Goal: Task Accomplishment & Management: Manage account settings

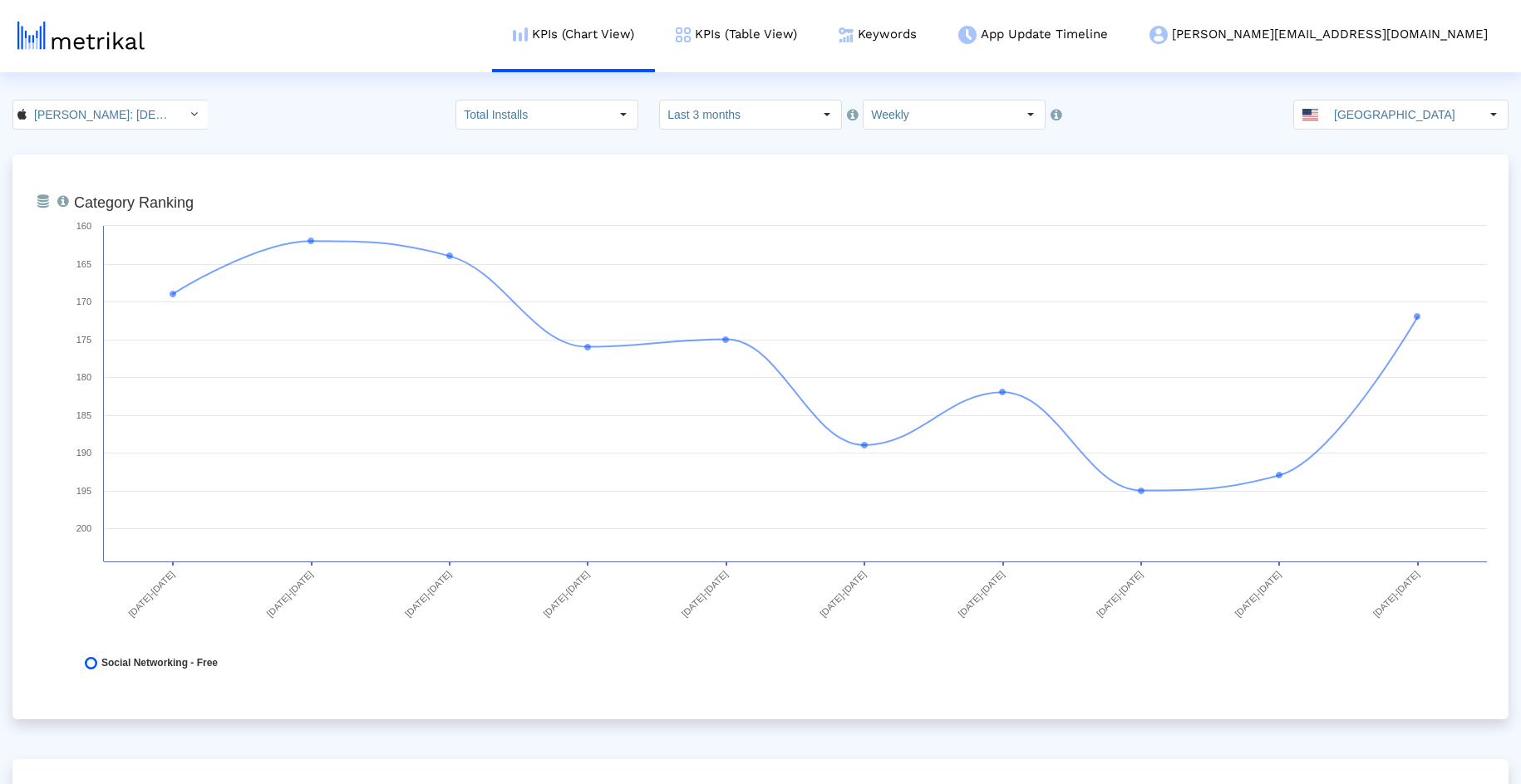
click at [818, 31] on link "KPIs (Table View)" at bounding box center [737, 35] width 163 height 69
click at [938, 33] on link "Keywords" at bounding box center [878, 35] width 119 height 69
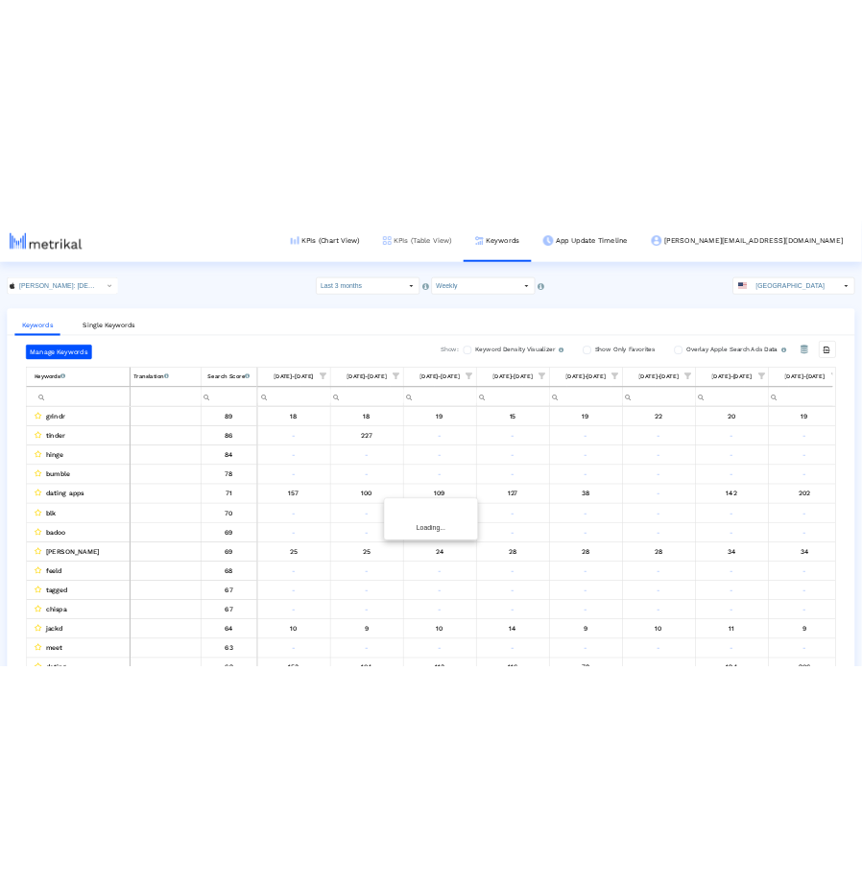
scroll to position [0, 759]
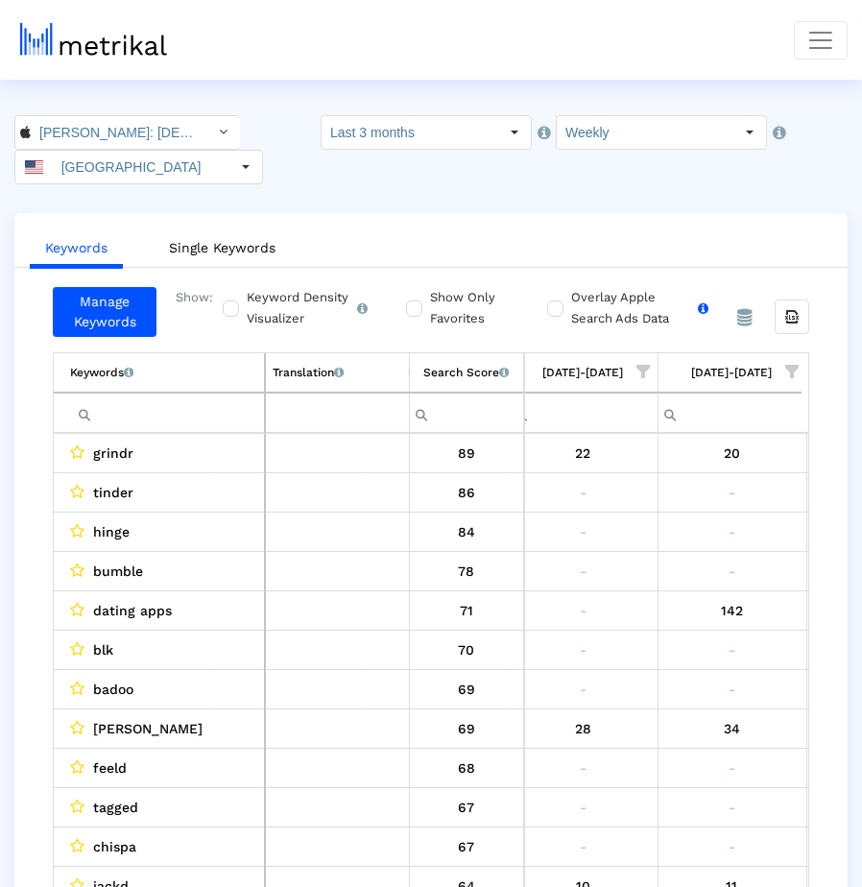
click at [567, 302] on label "Overlay Apple Search Ads Data Turn this on to view Apple Search Ads metrics (in…" at bounding box center [637, 308] width 142 height 42
click at [560, 302] on input "Overlay Apple Search Ads Data Turn this on to view Apple Search Ads metrics (in…" at bounding box center [553, 298] width 12 height 12
checkbox input "true"
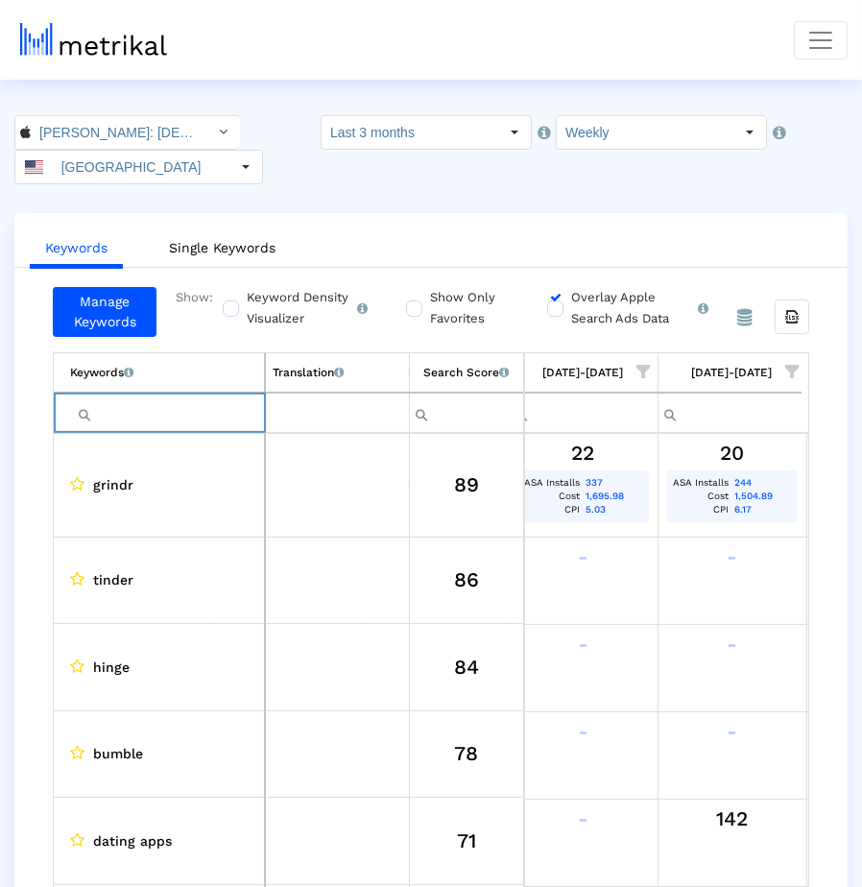
click at [252, 410] on input "Filter cell" at bounding box center [167, 414] width 194 height 32
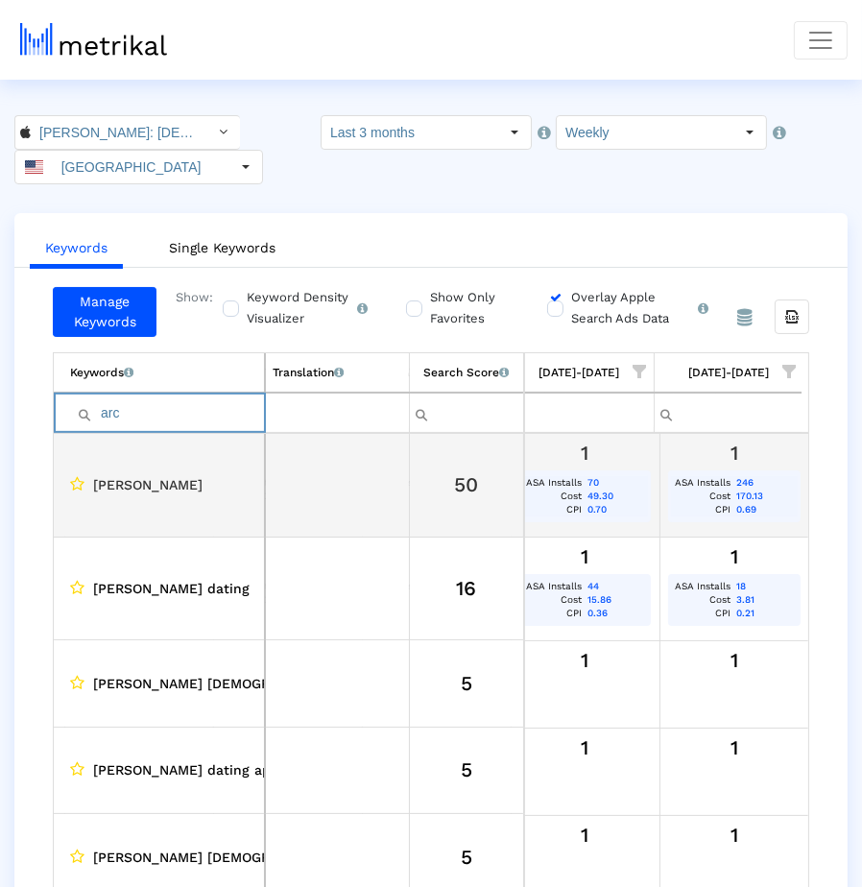
scroll to position [0, 1643]
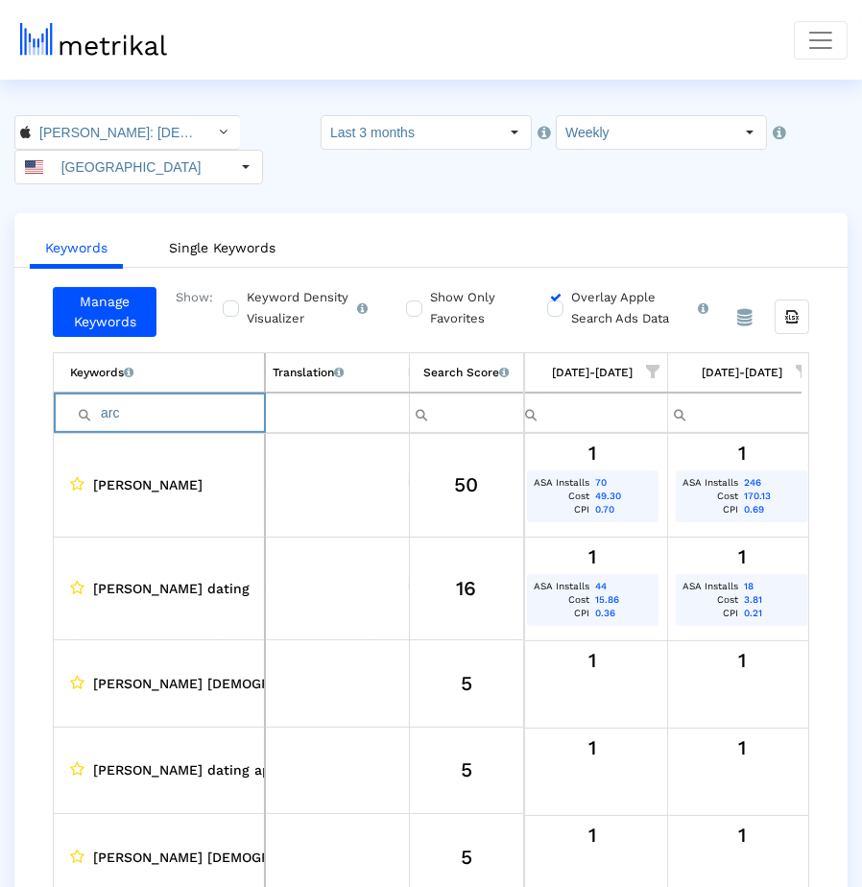
type input "arc"
click at [821, 33] on span "Toggle navigation" at bounding box center [821, 40] width 29 height 29
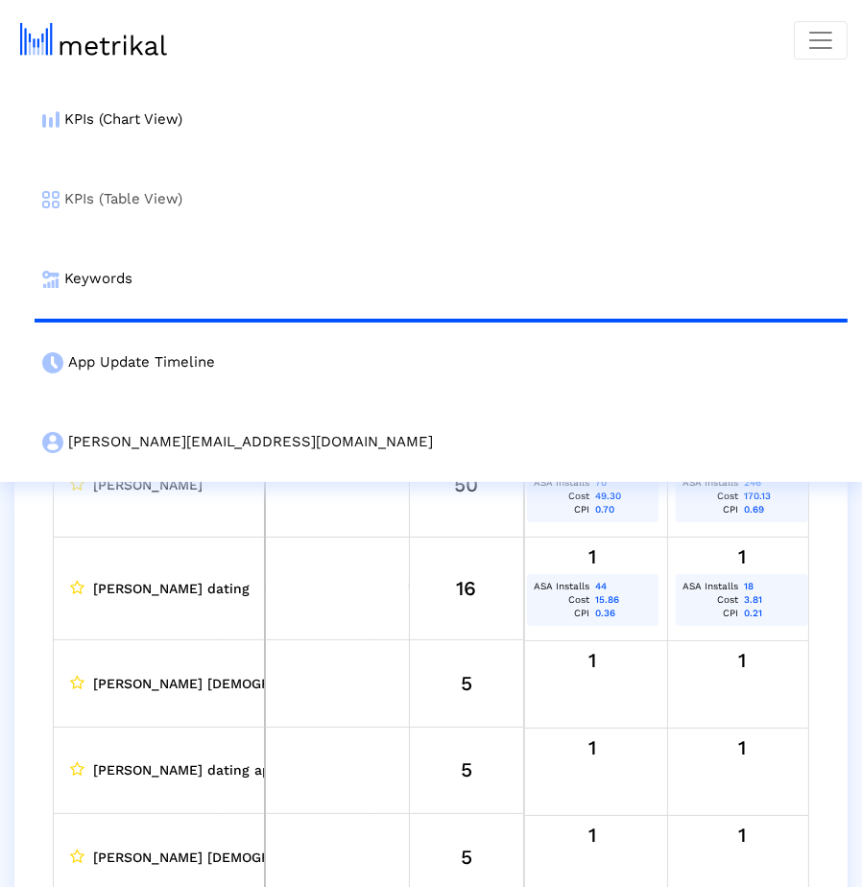
click at [413, 191] on link "KPIs (Table View)" at bounding box center [441, 199] width 813 height 80
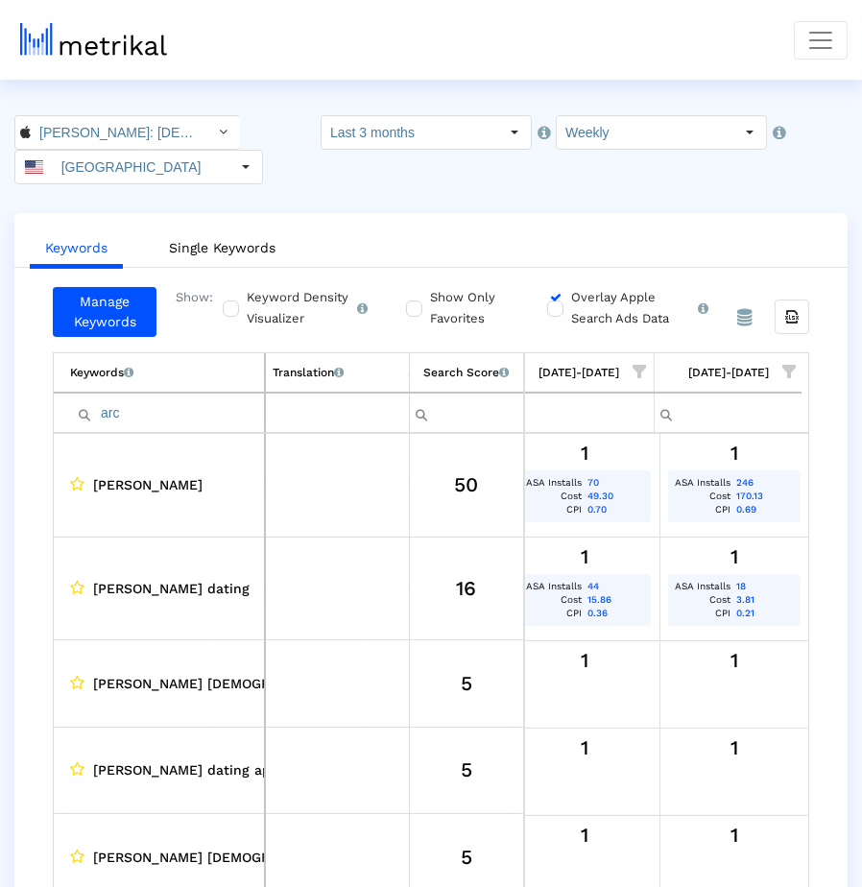
click at [651, 181] on div "[PERSON_NAME]: [DEMOGRAPHIC_DATA] Dating & Chat < 6446289426 > Select how far b…" at bounding box center [431, 149] width 862 height 69
click at [566, 306] on label "Overlay Apple Search Ads Data Turn this on to view Apple Search Ads metrics (in…" at bounding box center [637, 308] width 142 height 42
click at [557, 304] on input "Overlay Apple Search Ads Data Turn this on to view Apple Search Ads metrics (in…" at bounding box center [553, 298] width 12 height 12
checkbox input "false"
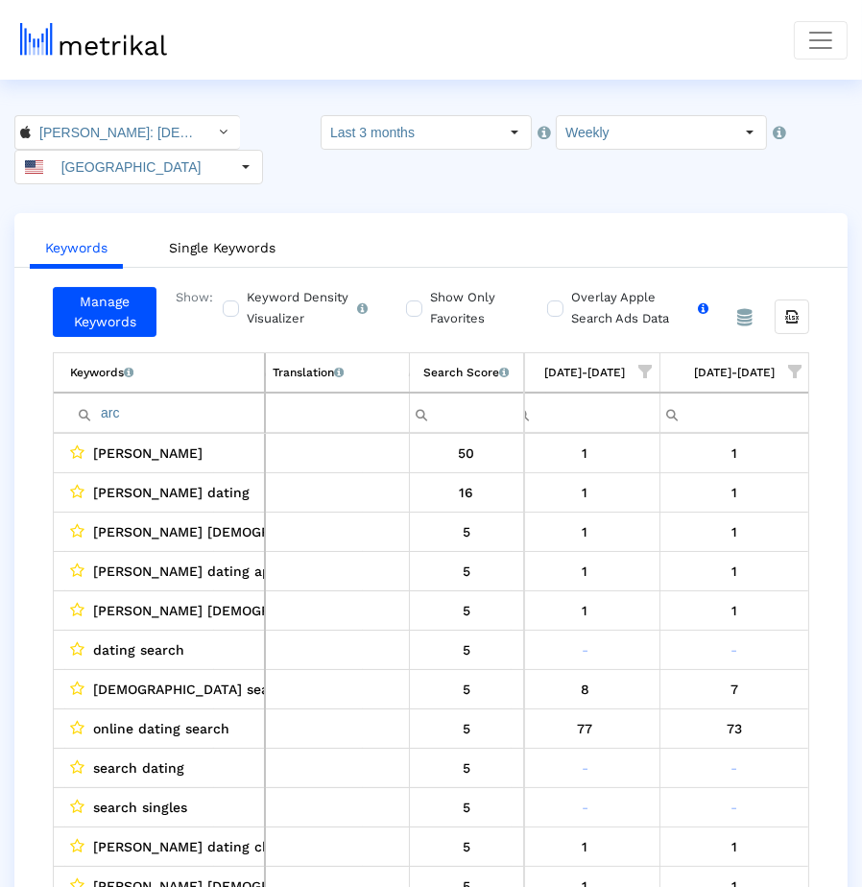
scroll to position [0, 1650]
click at [193, 413] on input "arc" at bounding box center [167, 414] width 194 height 32
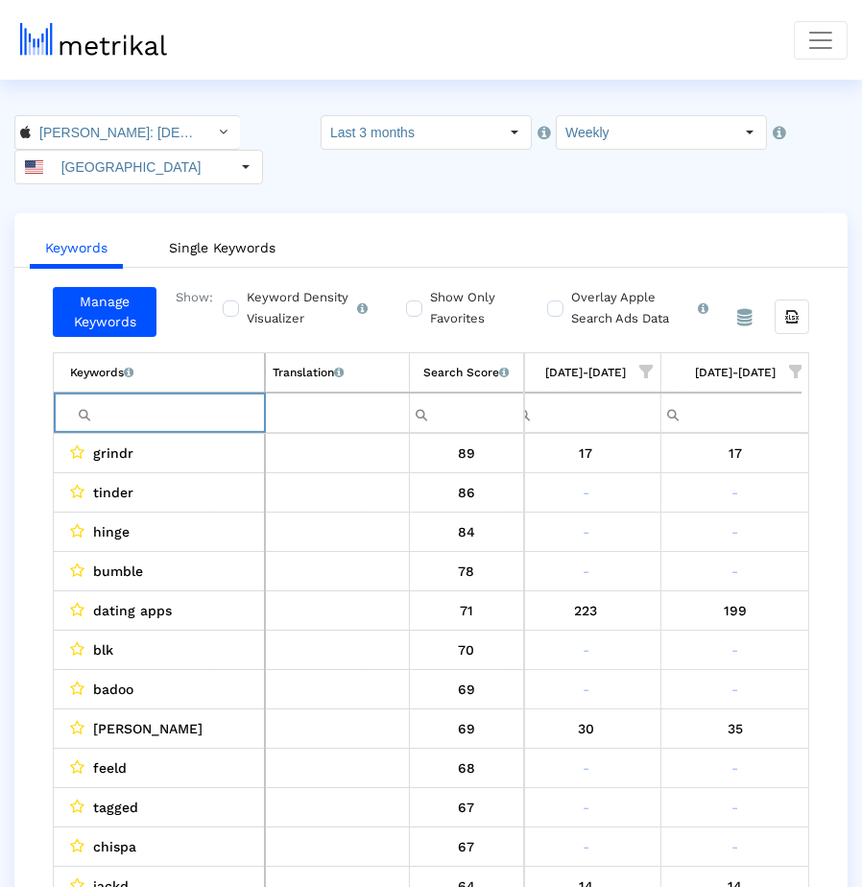
click at [649, 365] on span "Show filter options for column '07/27/25-08/02/25'" at bounding box center [646, 371] width 13 height 13
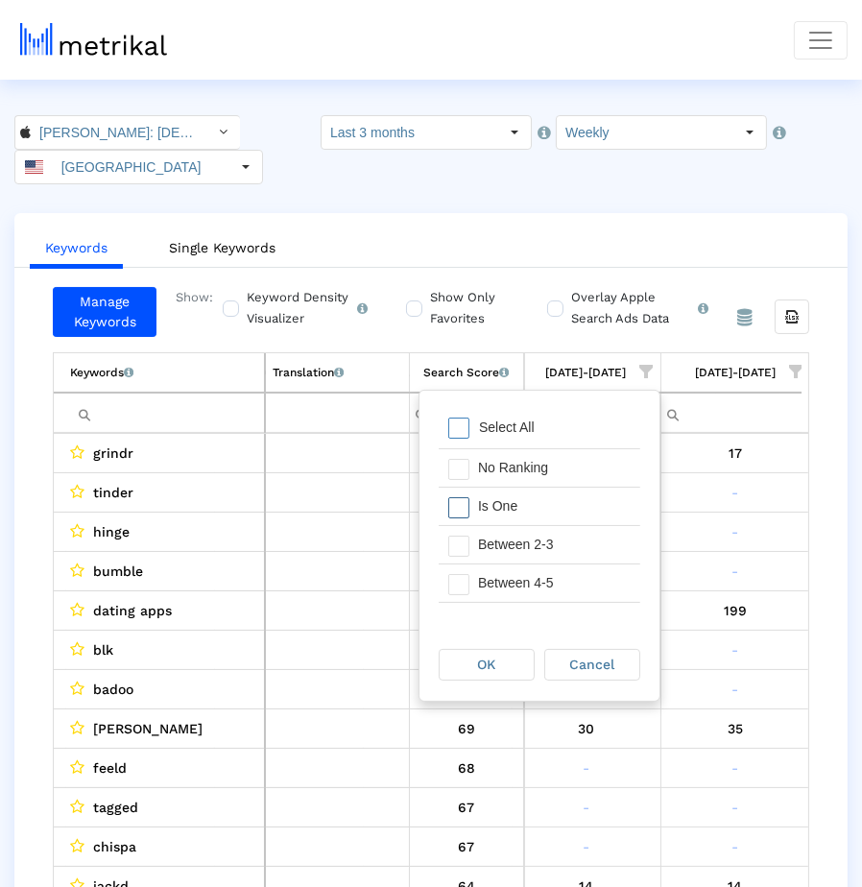
click at [521, 512] on div "Is One" at bounding box center [555, 506] width 172 height 37
click at [512, 651] on div "OK" at bounding box center [487, 665] width 94 height 30
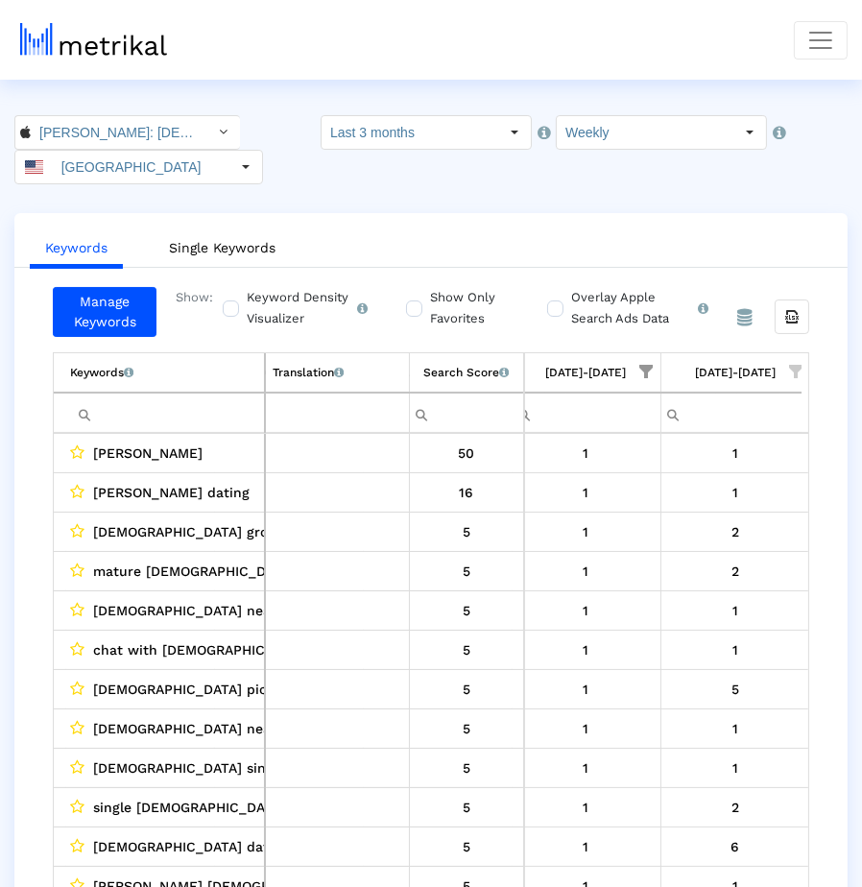
click at [791, 365] on span "Show filter options for column '08/03/25-08/09/25'" at bounding box center [795, 371] width 13 height 13
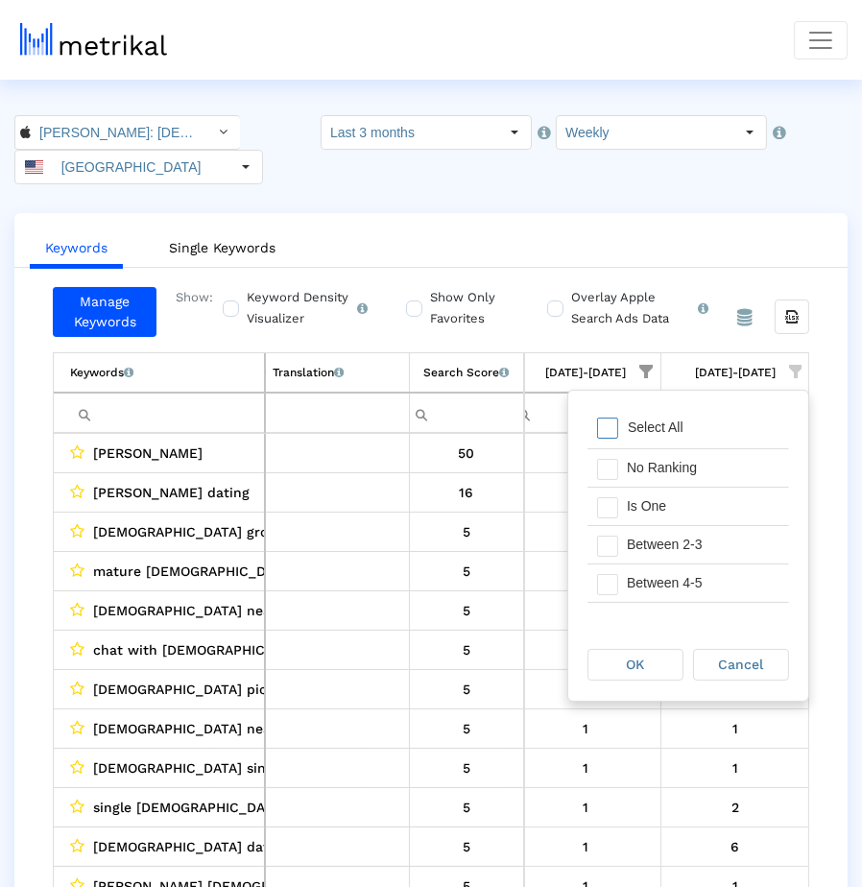
click at [620, 426] on div "Select All" at bounding box center [655, 428] width 75 height 16
click at [616, 506] on span "Filter options" at bounding box center [607, 507] width 21 height 21
click at [624, 656] on div "OK" at bounding box center [636, 665] width 94 height 30
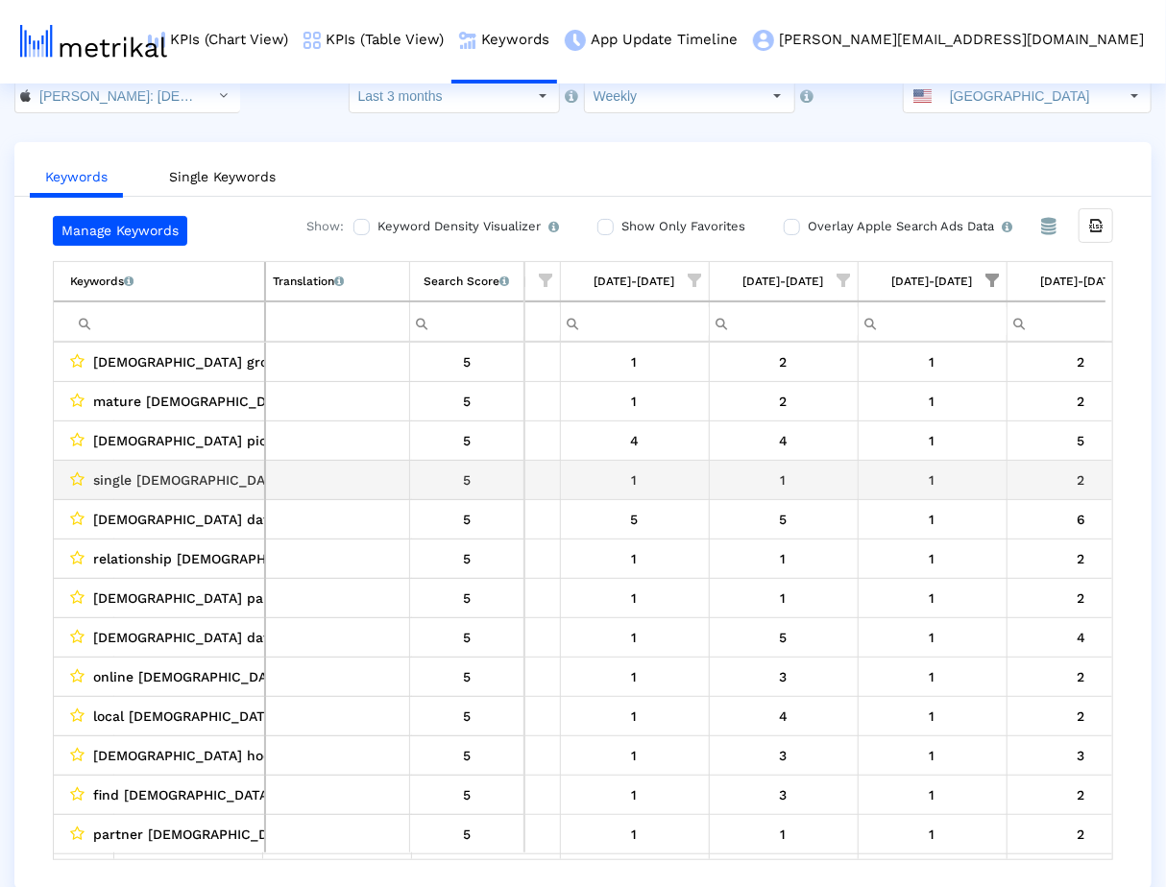
scroll to position [0, 1352]
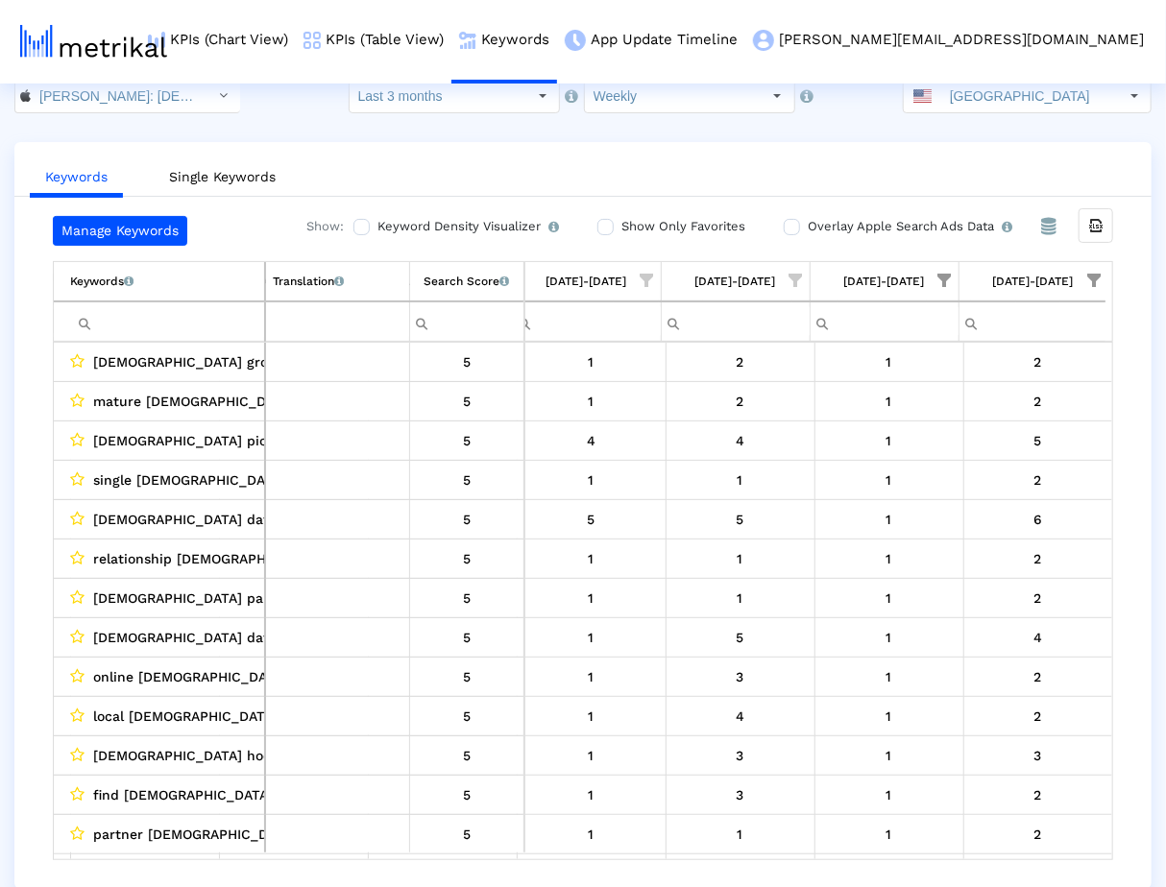
click at [850, 211] on div "Keywords Single Keywords Manage Keywords Show: Keyword Density Visualizer Turn …" at bounding box center [582, 515] width 1137 height 747
click at [849, 237] on div "Overlay Apple Search Ads Data Turn this on to view Apple Search Ads metrics (in…" at bounding box center [911, 231] width 257 height 30
click at [850, 227] on label "Overlay Apple Search Ads Data Turn this on to view Apple Search Ads metrics (in…" at bounding box center [907, 226] width 209 height 21
click at [796, 227] on input "Overlay Apple Search Ads Data Turn this on to view Apple Search Ads metrics (in…" at bounding box center [789, 227] width 12 height 12
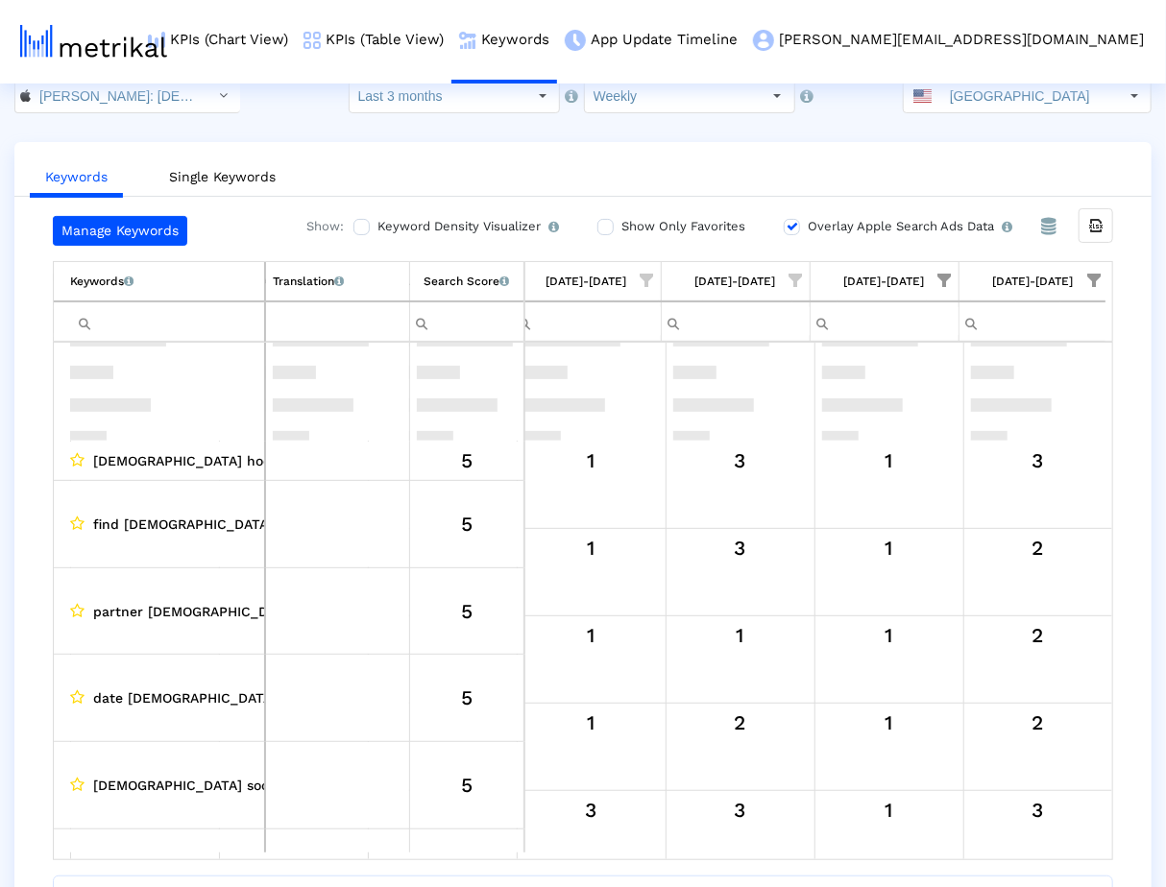
scroll to position [531, 0]
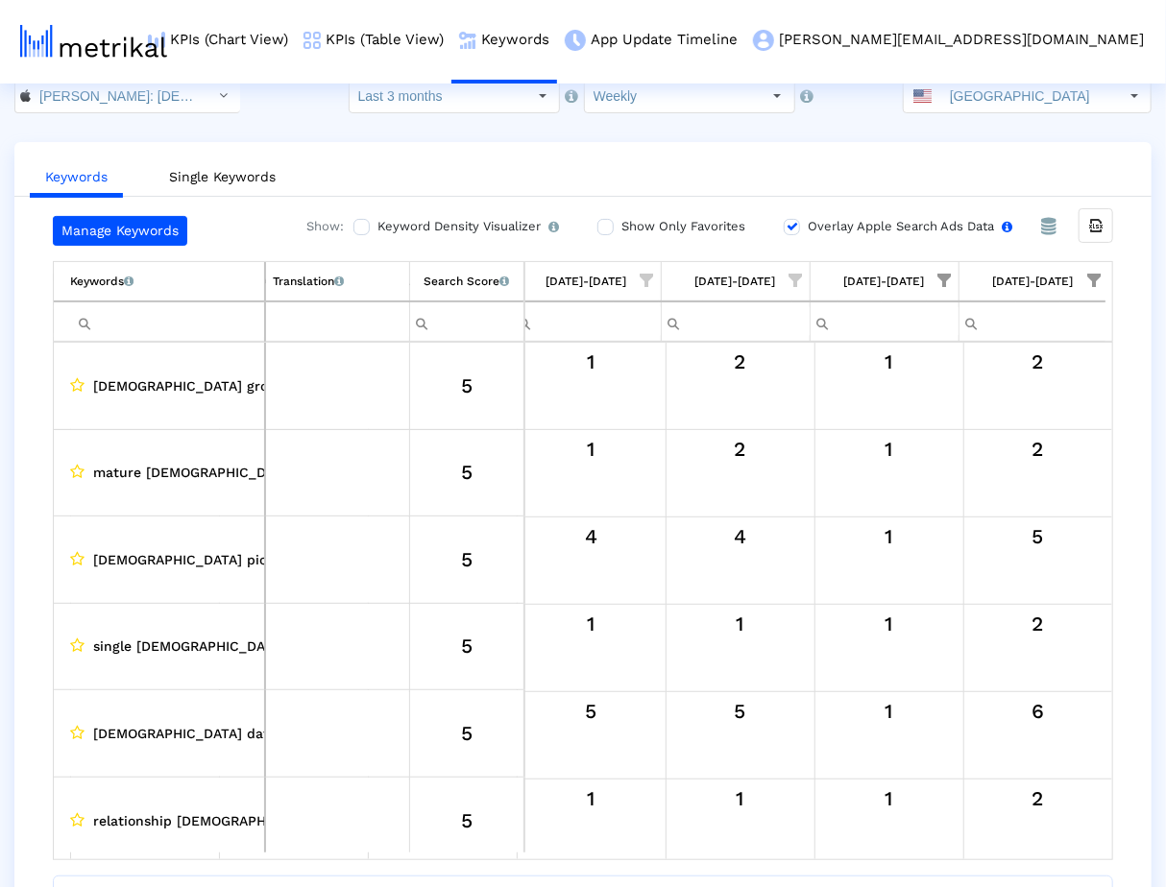
click at [791, 226] on input "Overlay Apple Search Ads Data Turn this on to view Apple Search Ads metrics (in…" at bounding box center [789, 227] width 12 height 12
checkbox input "false"
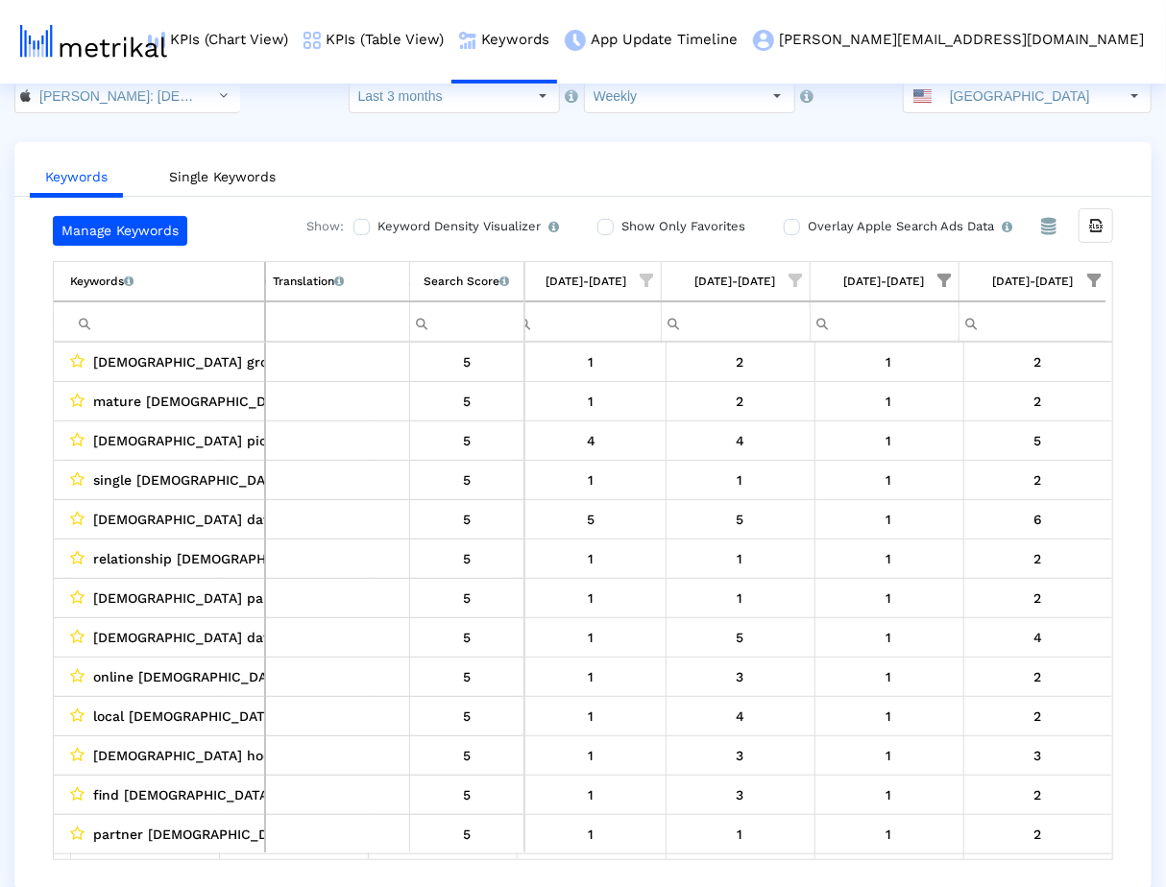
click at [583, 277] on div "[DATE]-[DATE]" at bounding box center [586, 281] width 81 height 25
click at [794, 274] on span "Show filter options for column '07/20/25-07/26/25'" at bounding box center [795, 280] width 13 height 13
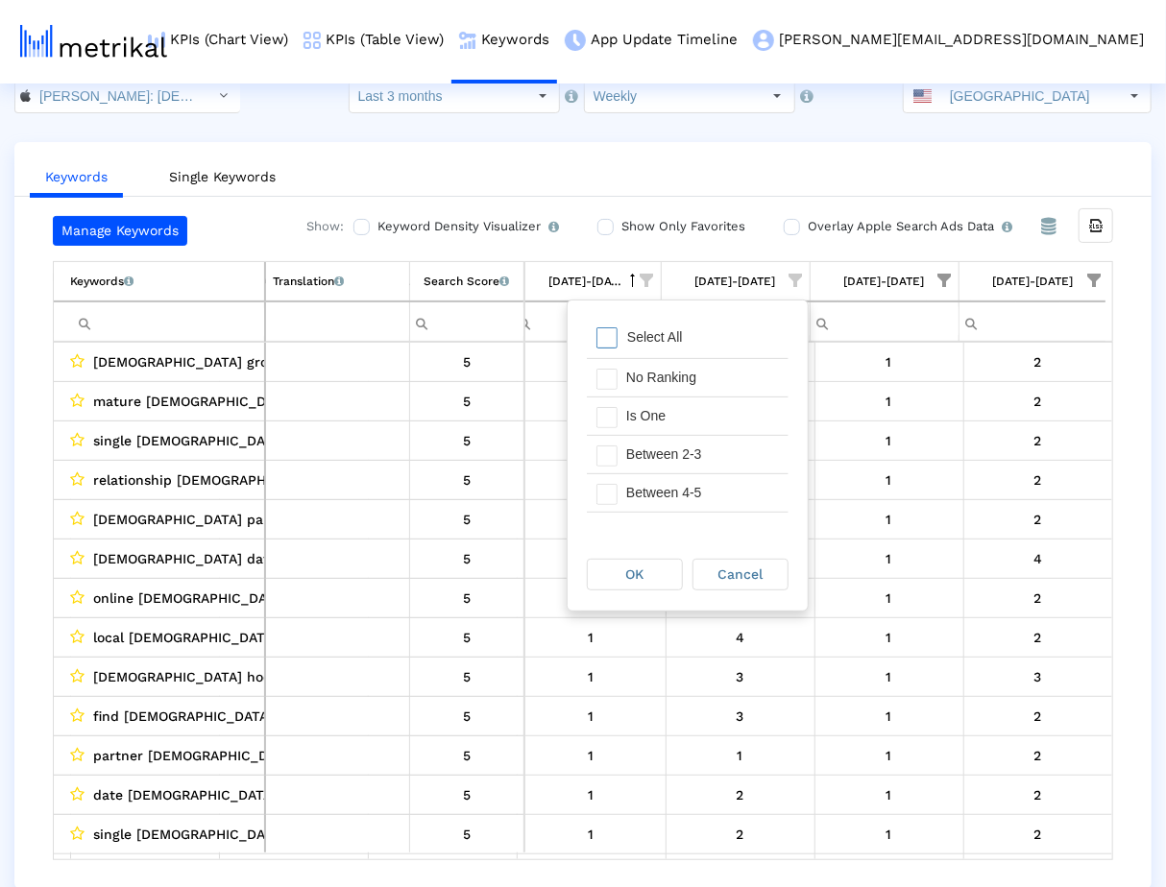
click at [677, 335] on div "Select All" at bounding box center [654, 337] width 75 height 16
click at [660, 402] on div "Is One" at bounding box center [702, 416] width 172 height 37
click at [651, 566] on div "OK" at bounding box center [635, 575] width 94 height 30
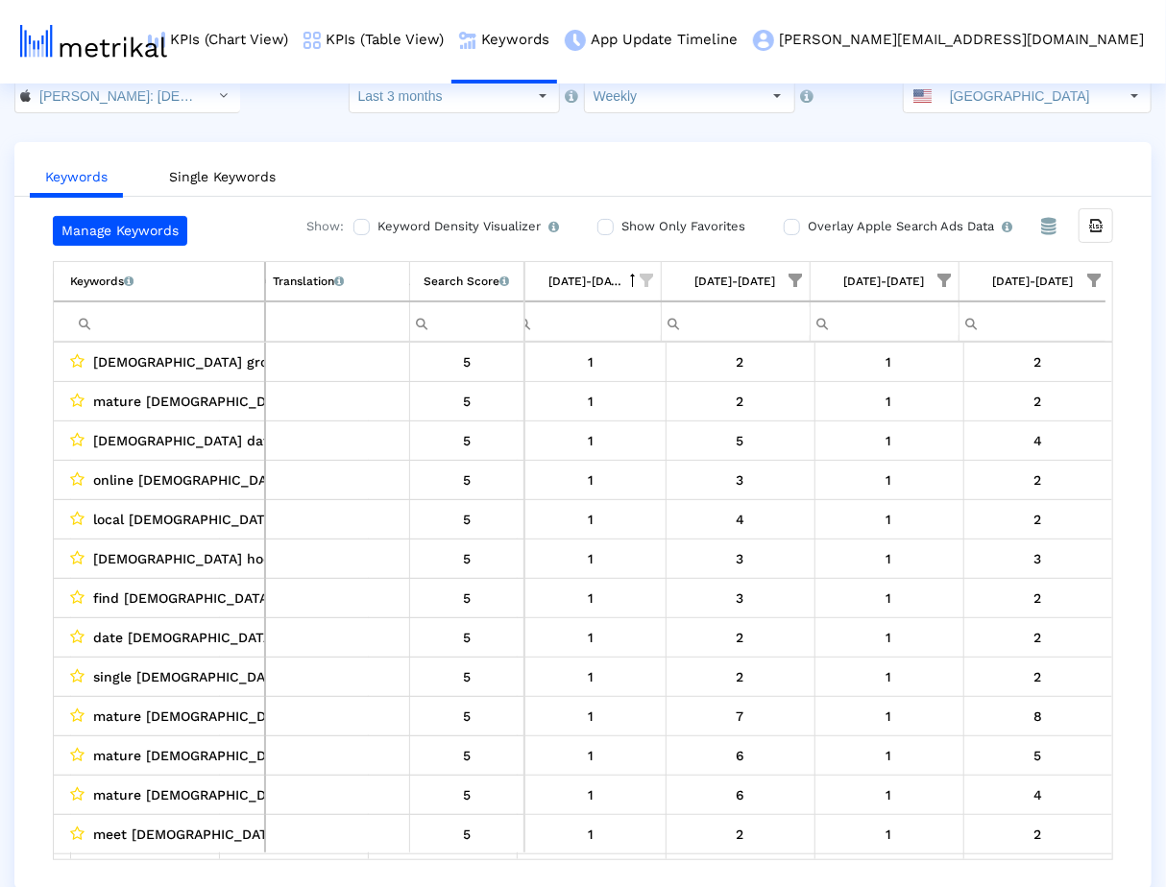
click at [807, 163] on ul "Keywords Single Keywords" at bounding box center [582, 174] width 1137 height 45
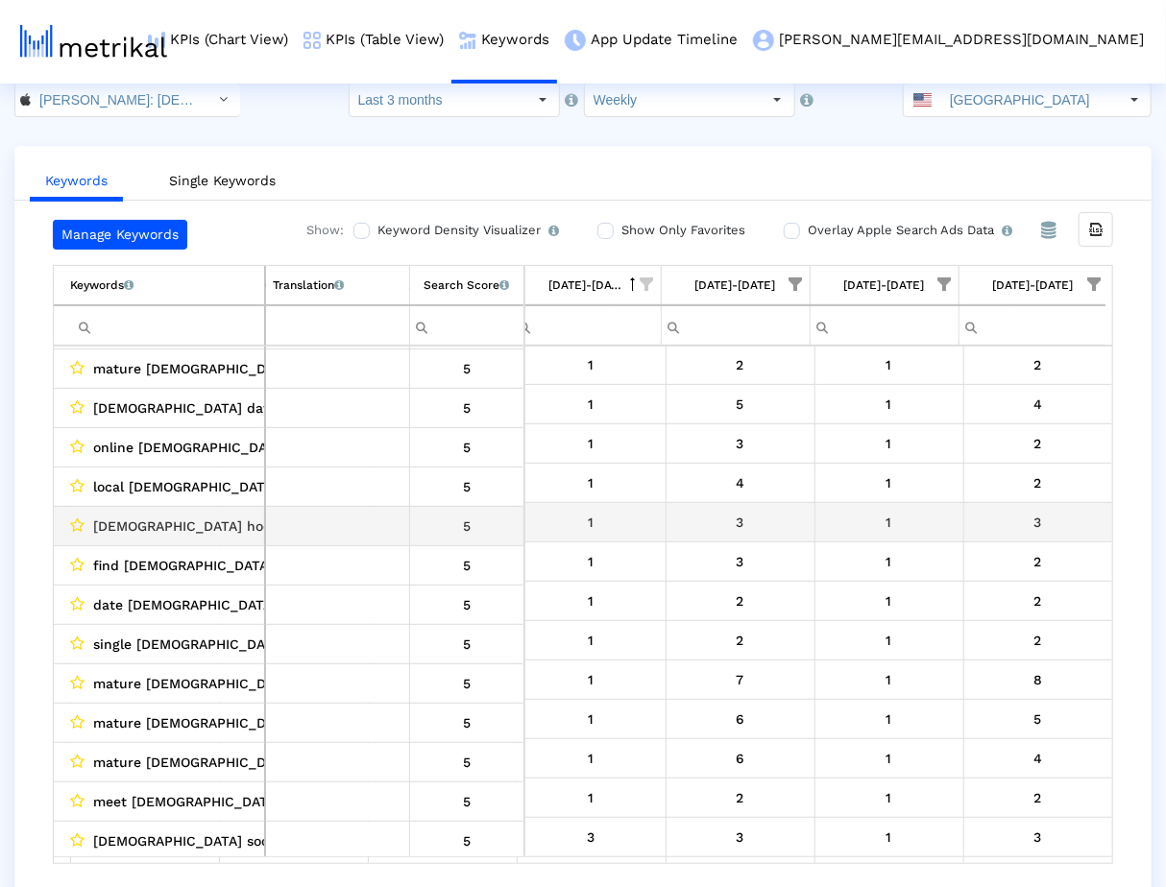
scroll to position [40, 0]
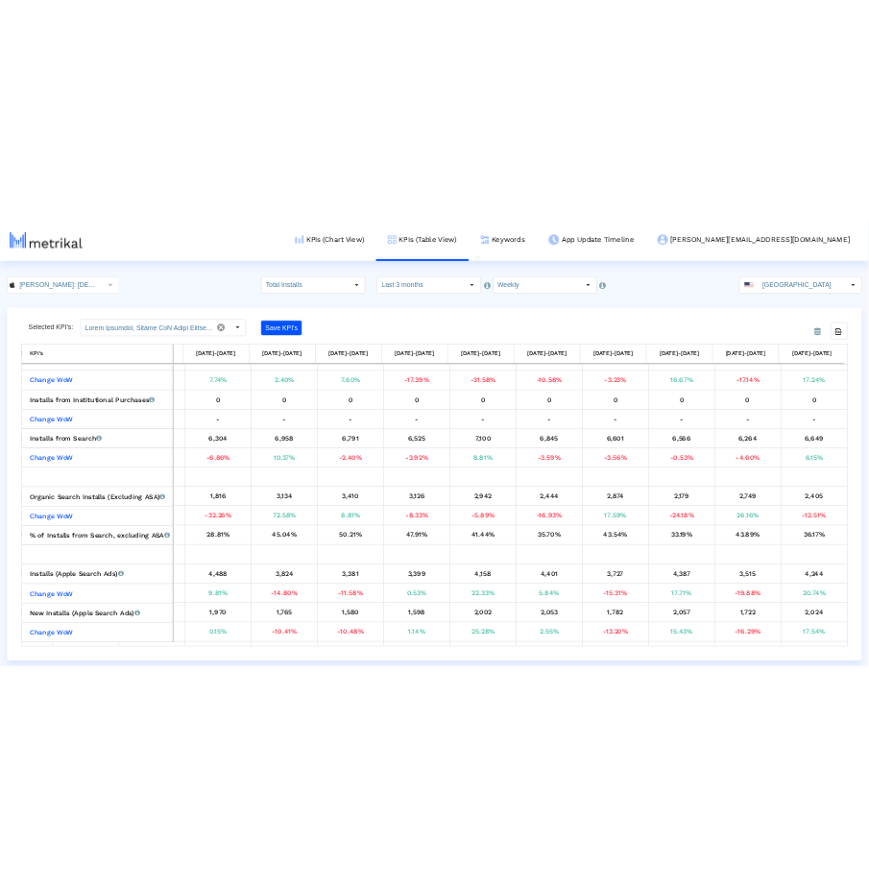
scroll to position [339, 384]
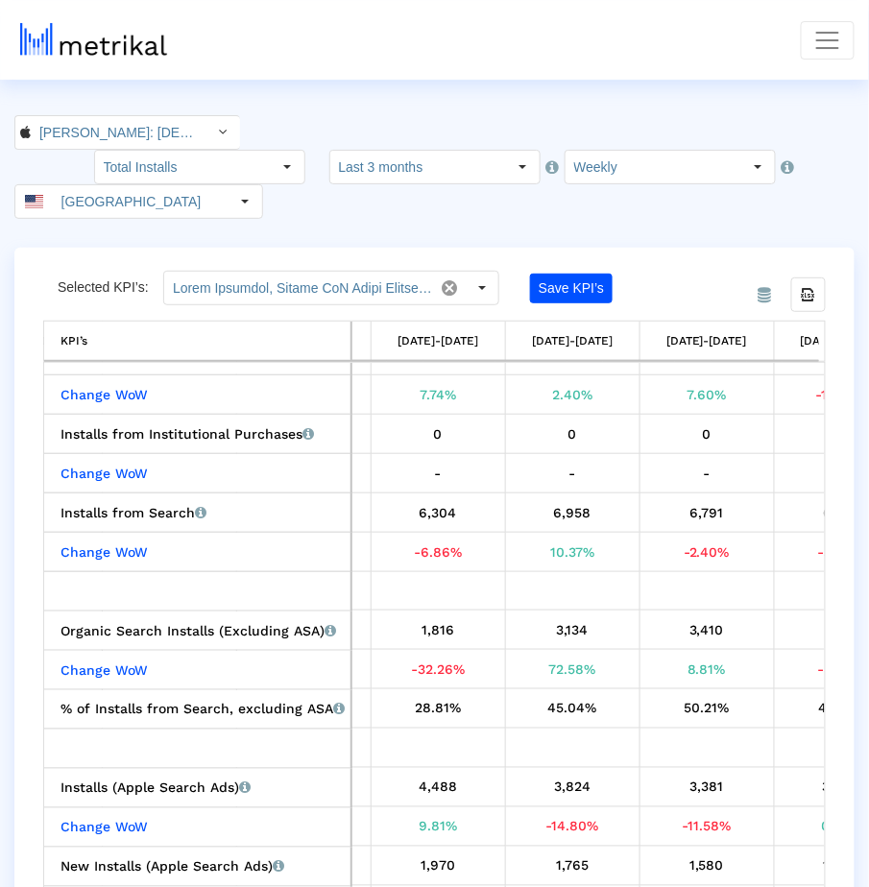
click at [621, 191] on crea-index "Archer: Gay Dating & Chat < 6446289426 > Total Installs Select how far back fro…" at bounding box center [434, 531] width 869 height 833
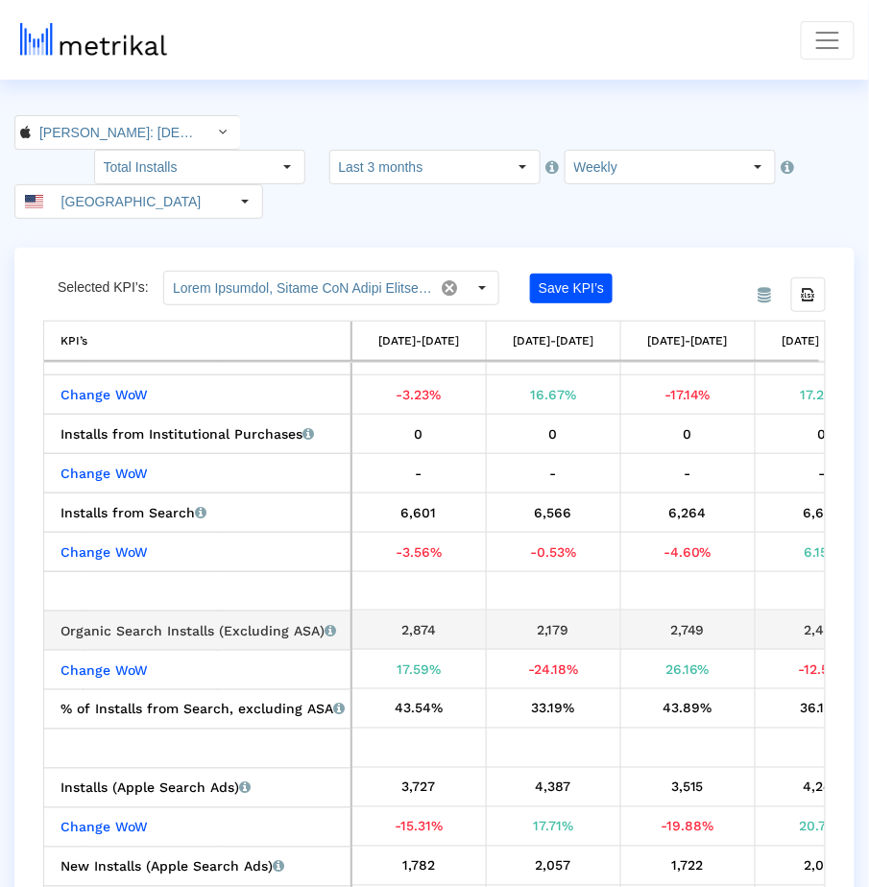
scroll to position [0, 1278]
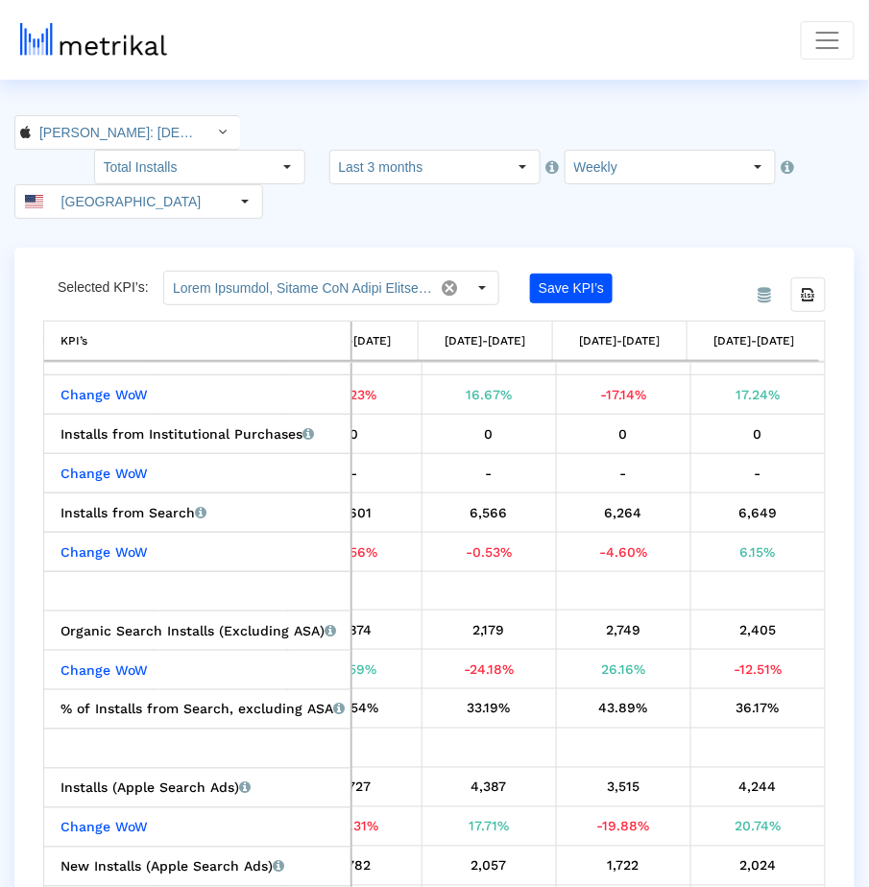
click at [644, 79] on nav "KPIs (Chart View) KPIs (Table View) Keywords App Update Timeline archer@shyftup…" at bounding box center [434, 40] width 869 height 80
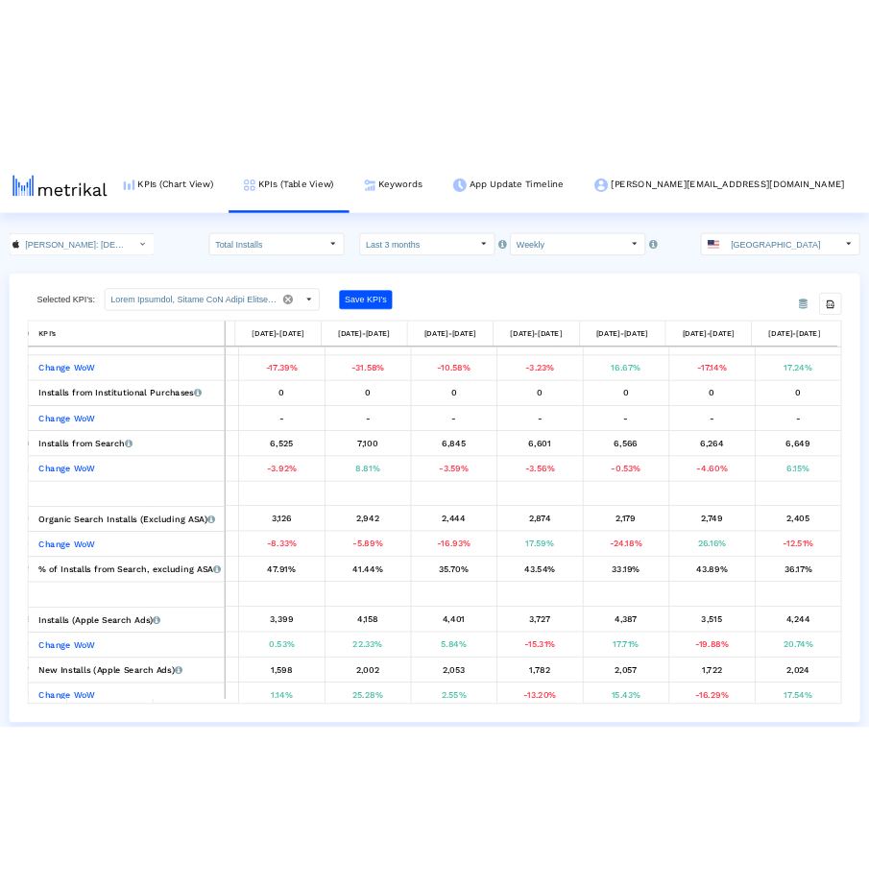
scroll to position [339, 790]
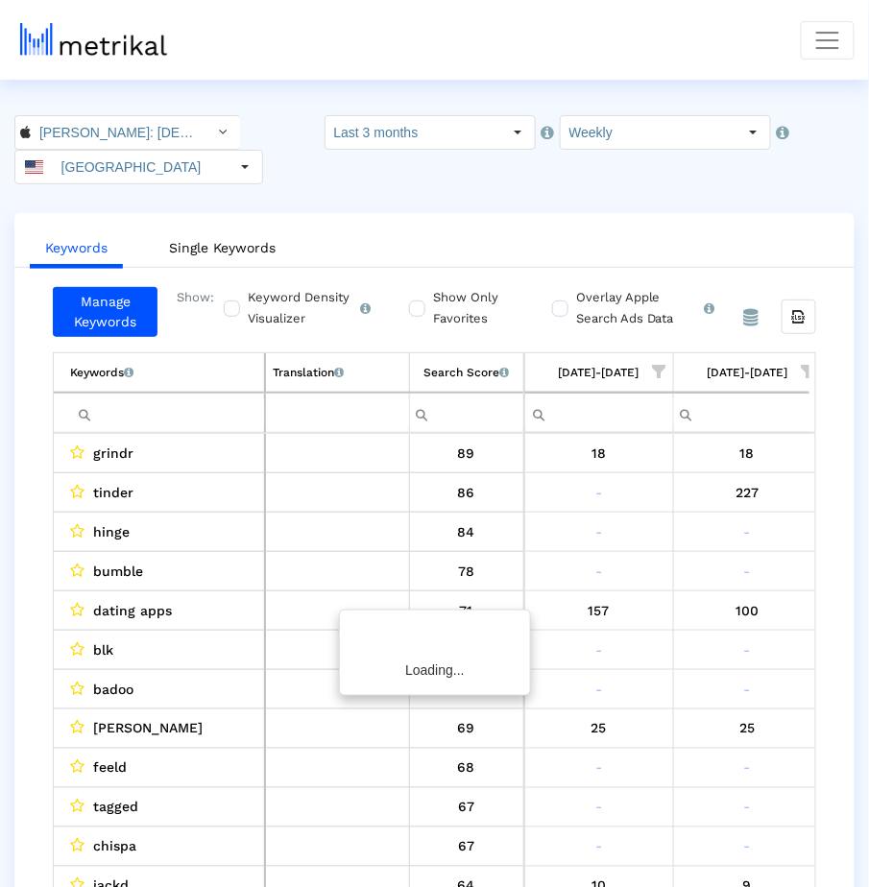
scroll to position [0, 1648]
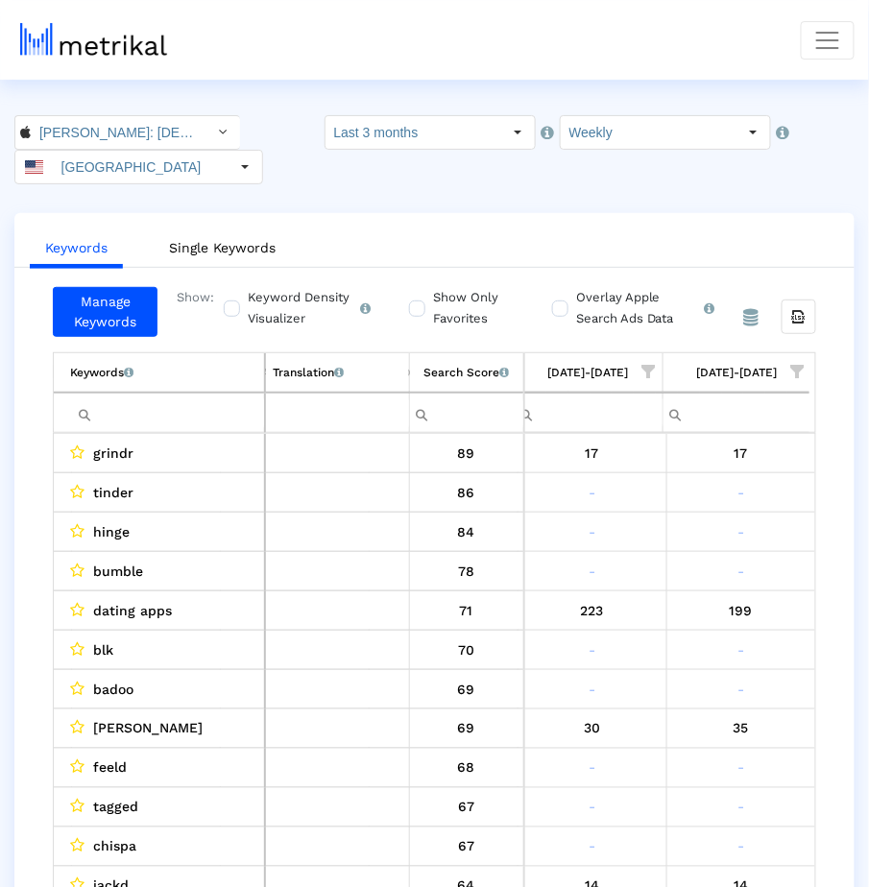
click at [461, 308] on label "Show Only Favorites" at bounding box center [470, 308] width 85 height 42
click at [422, 304] on input "Show Only Favorites" at bounding box center [415, 298] width 12 height 12
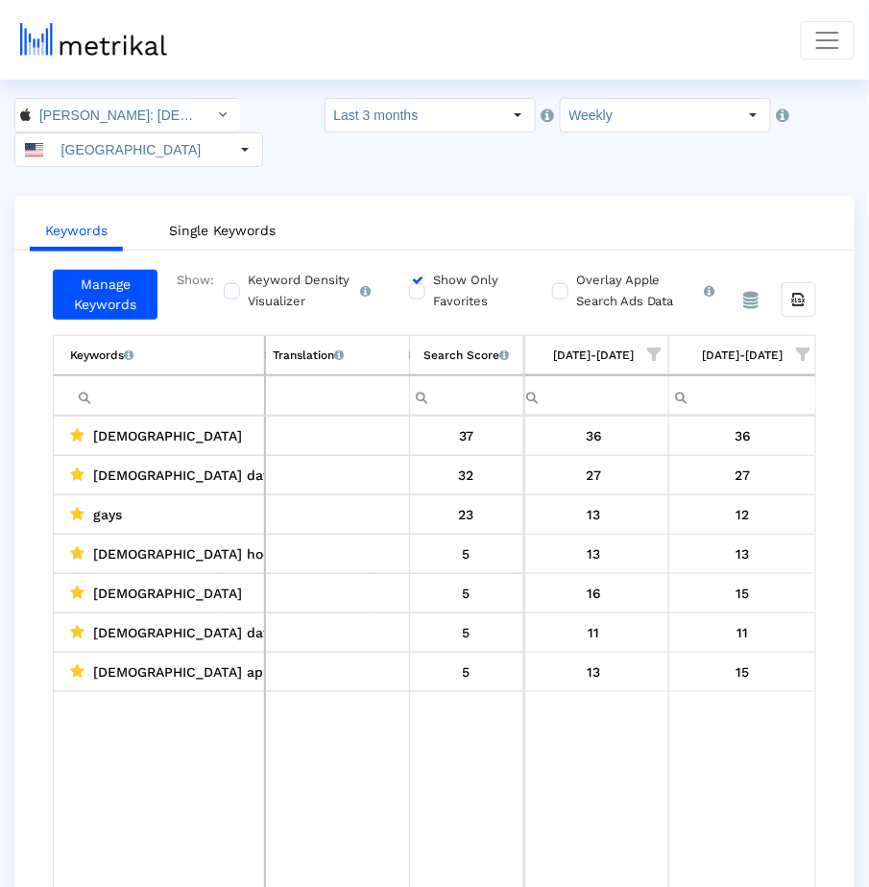
scroll to position [22, 0]
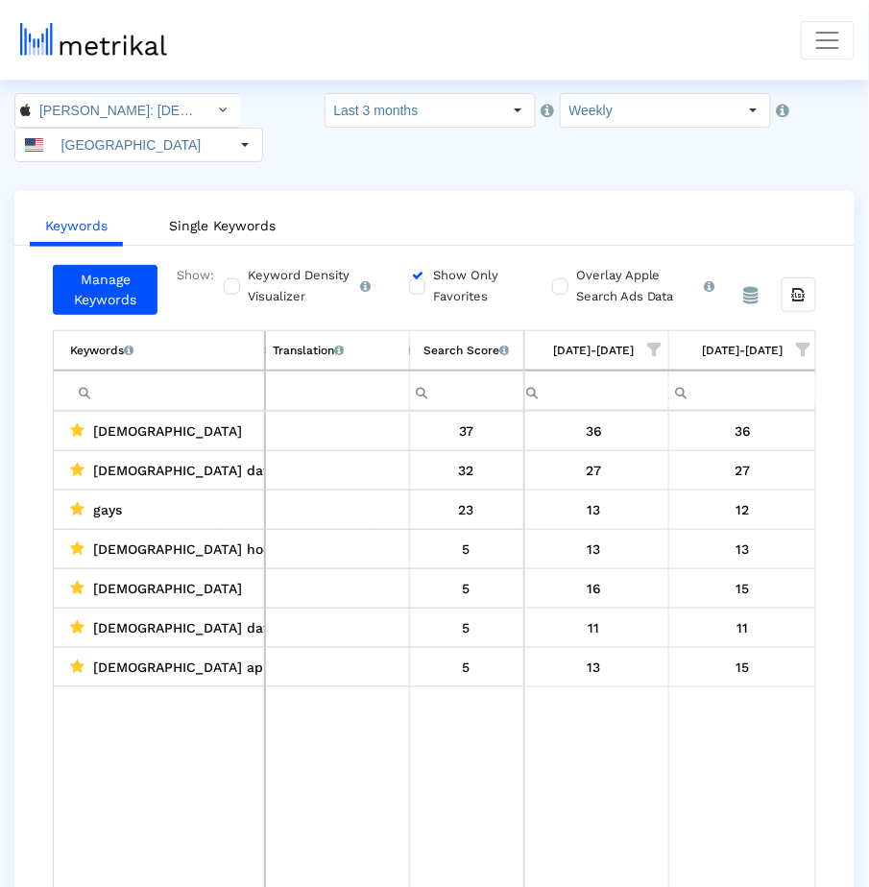
click at [428, 283] on label "Show Only Favorites" at bounding box center [470, 286] width 85 height 42
click at [415, 282] on input "Show Only Favorites" at bounding box center [415, 276] width 12 height 12
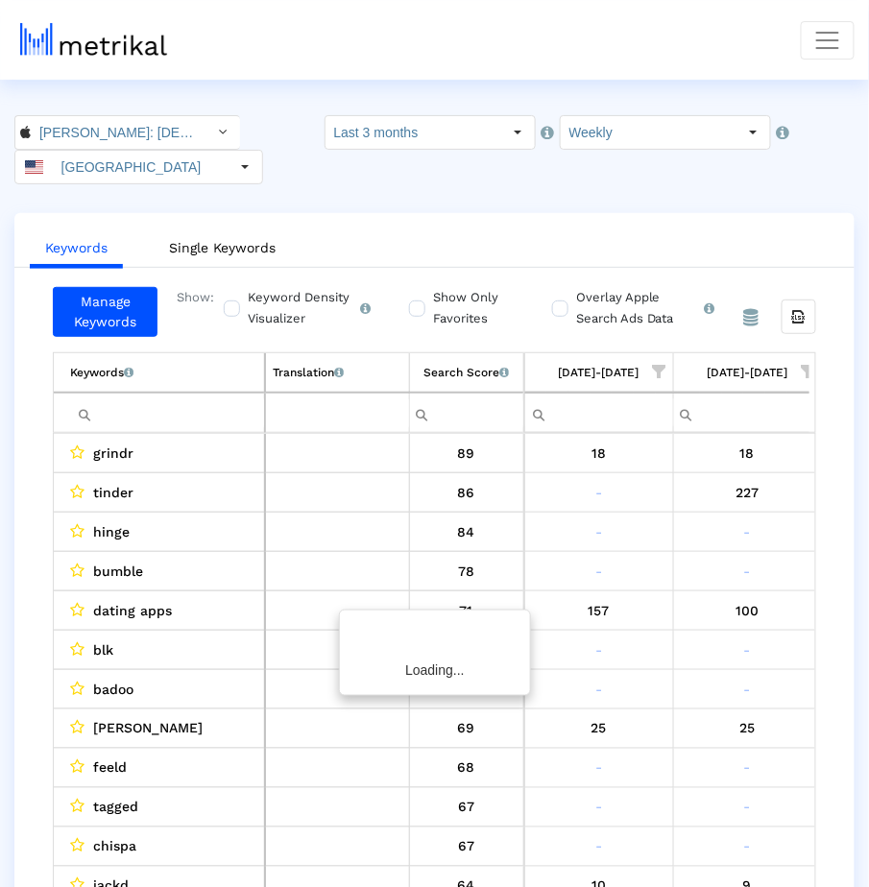
scroll to position [0, 1648]
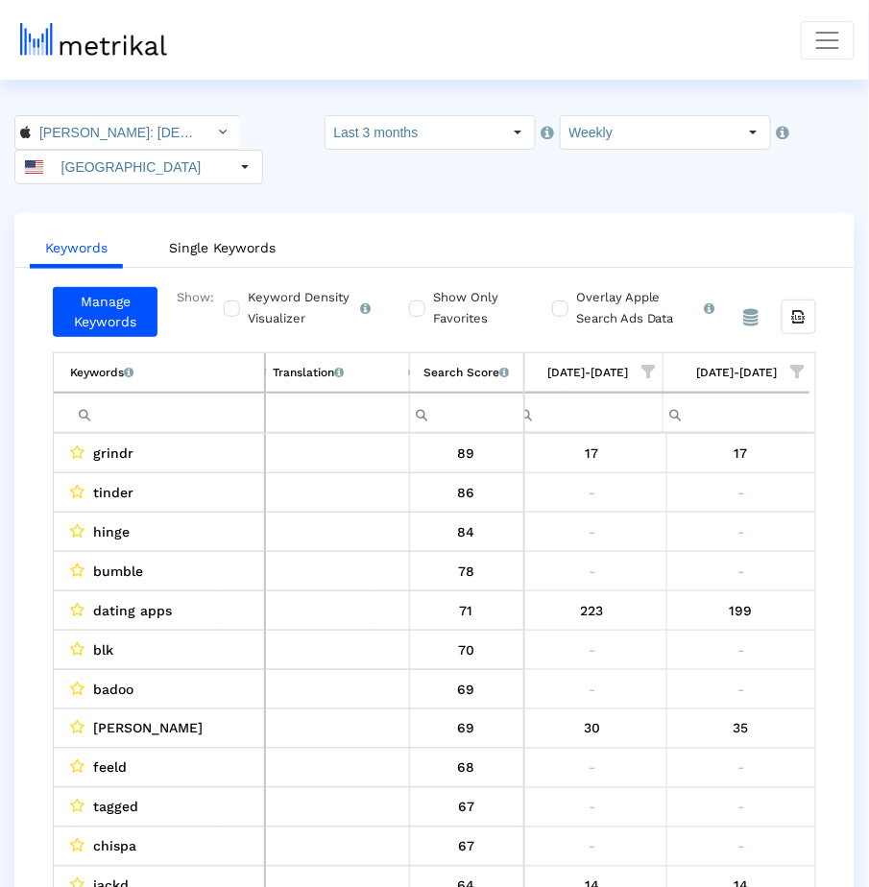
click at [647, 365] on span "Show filter options for column '07/27/25-08/02/25'" at bounding box center [648, 371] width 13 height 13
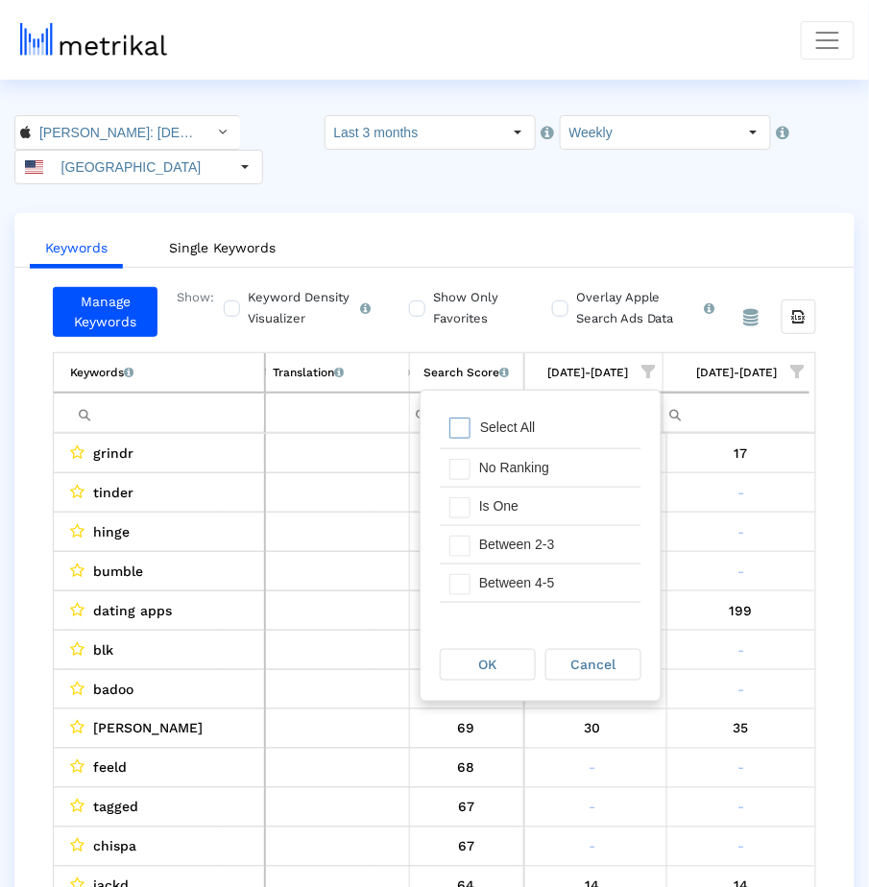
click at [793, 368] on span "Show filter options for column '08/03/25-08/09/25'" at bounding box center [797, 371] width 13 height 13
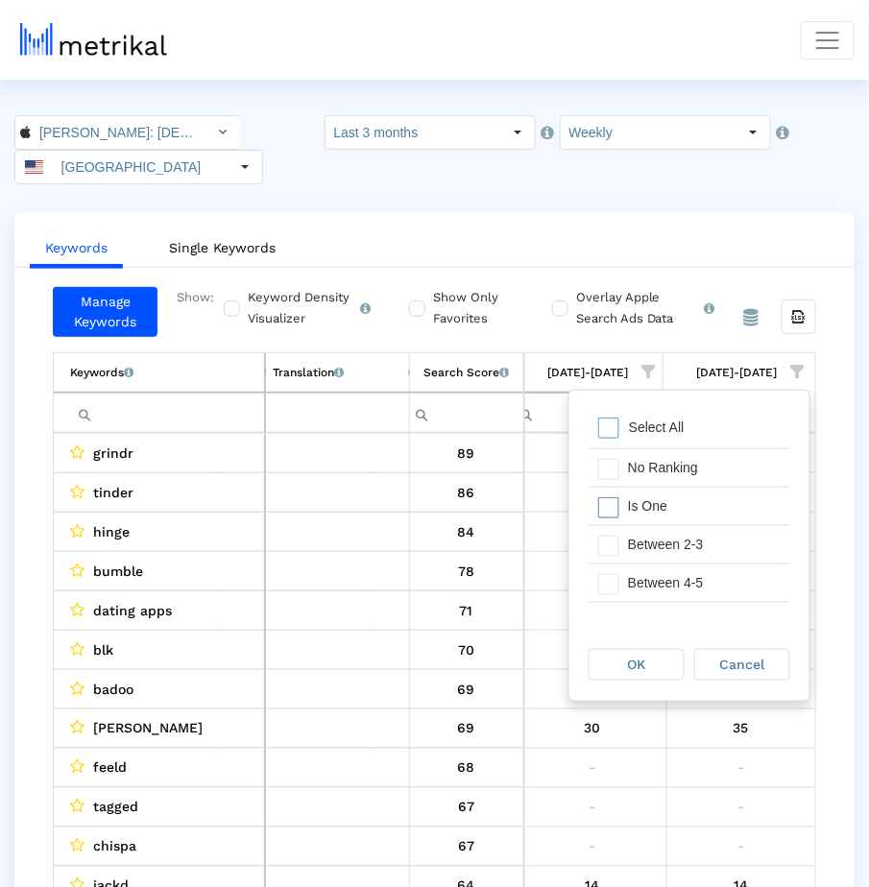
click at [696, 500] on div "Is One" at bounding box center [704, 506] width 172 height 37
click at [694, 535] on div "Between 2-3" at bounding box center [704, 544] width 172 height 37
click at [694, 570] on div "Between 4-5" at bounding box center [704, 583] width 172 height 37
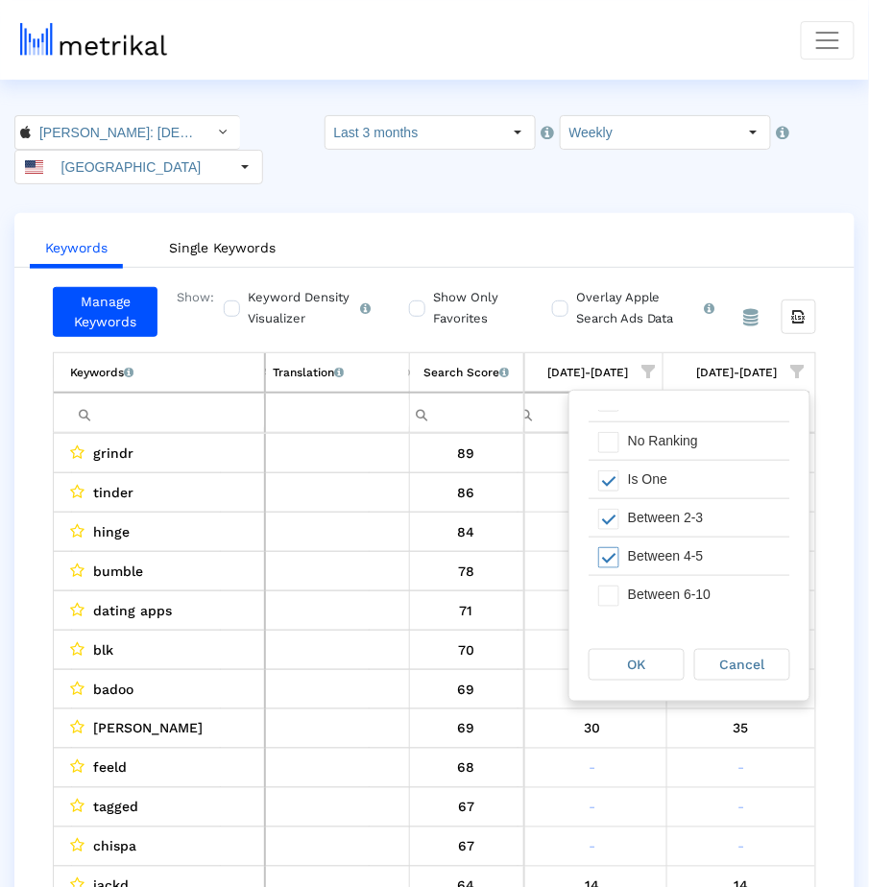
scroll to position [36, 0]
click at [692, 576] on div "Between 6-10" at bounding box center [704, 585] width 172 height 37
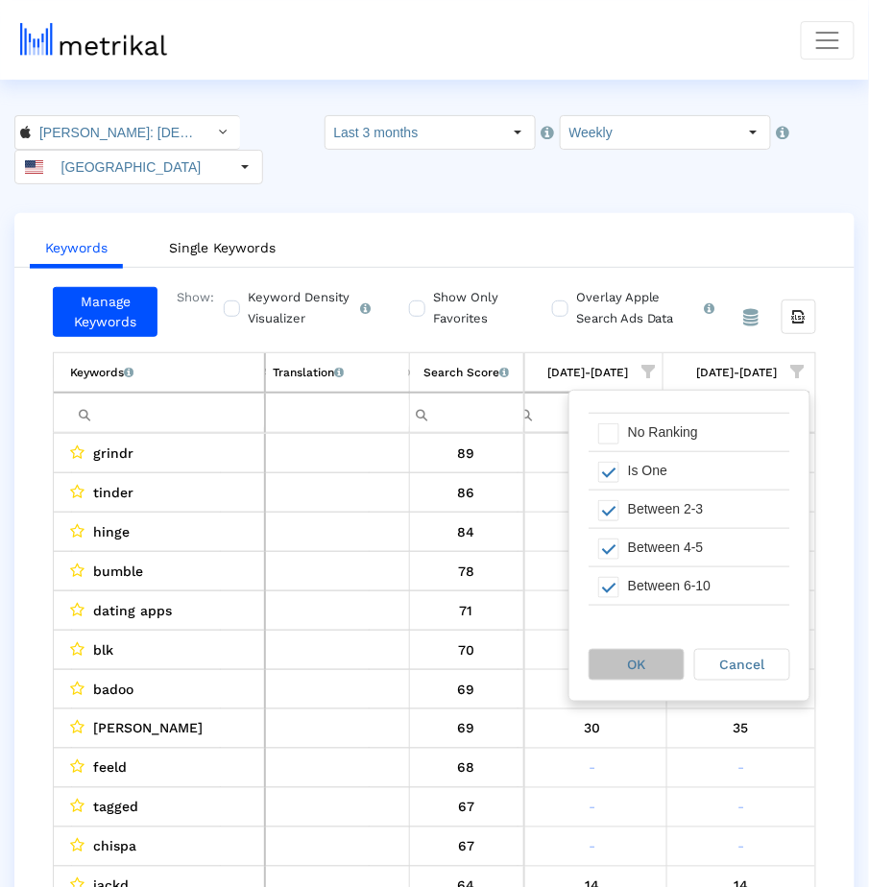
click at [642, 655] on div "OK" at bounding box center [637, 665] width 94 height 30
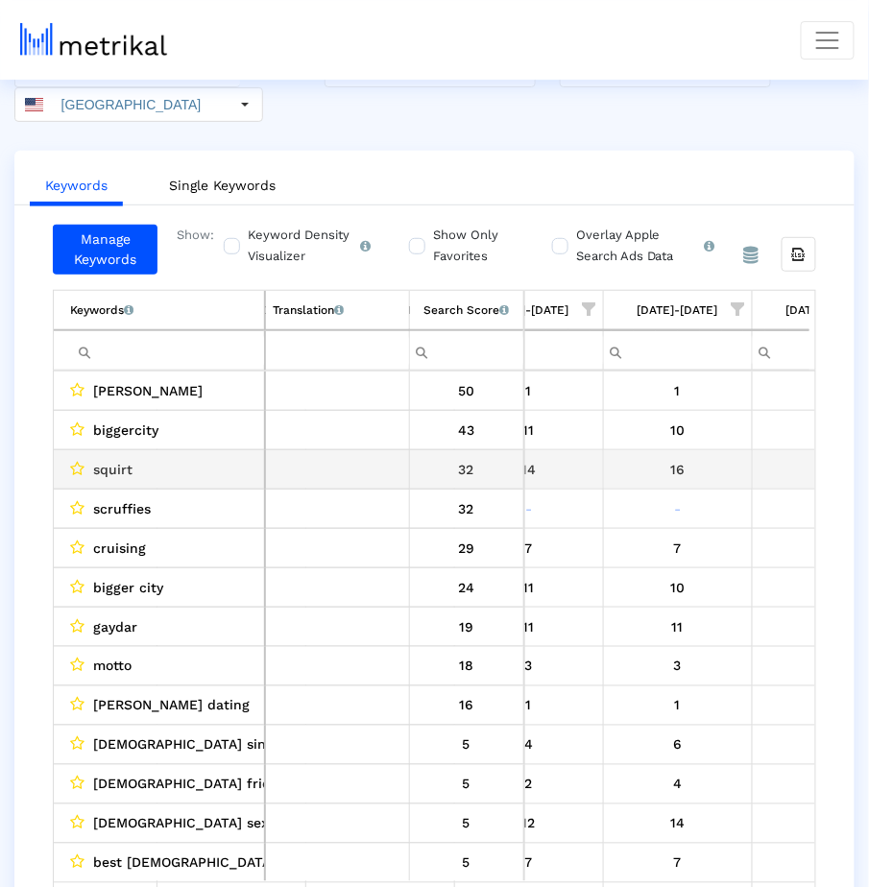
scroll to position [0, 0]
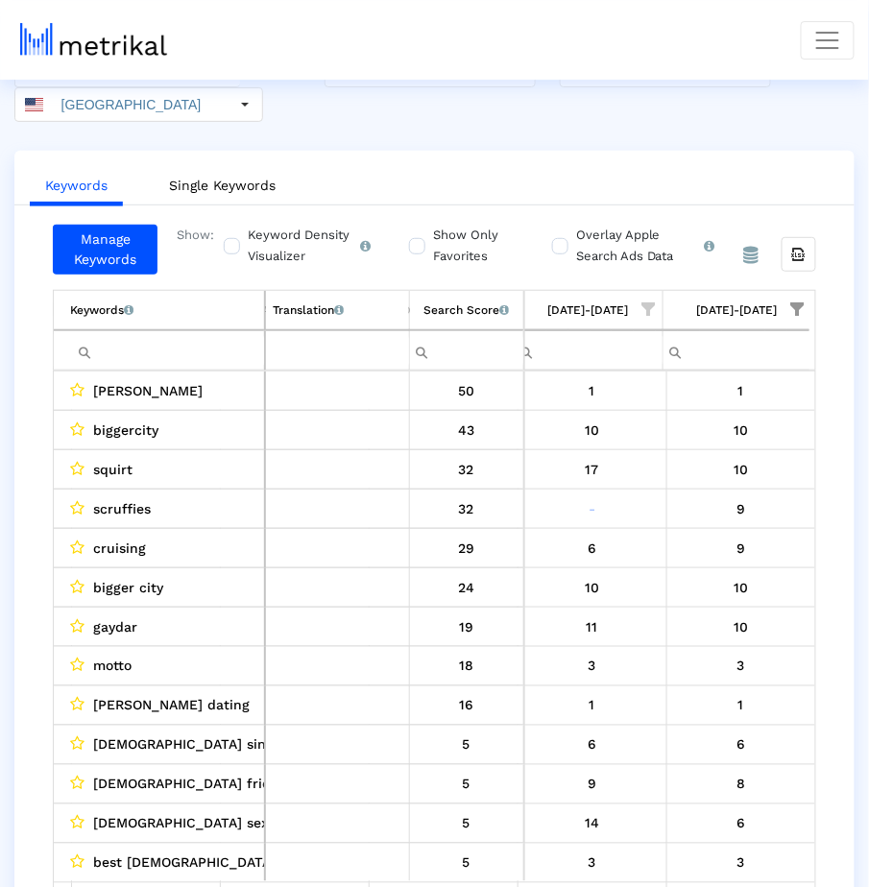
click at [113, 466] on span "squirt" at bounding box center [112, 469] width 39 height 25
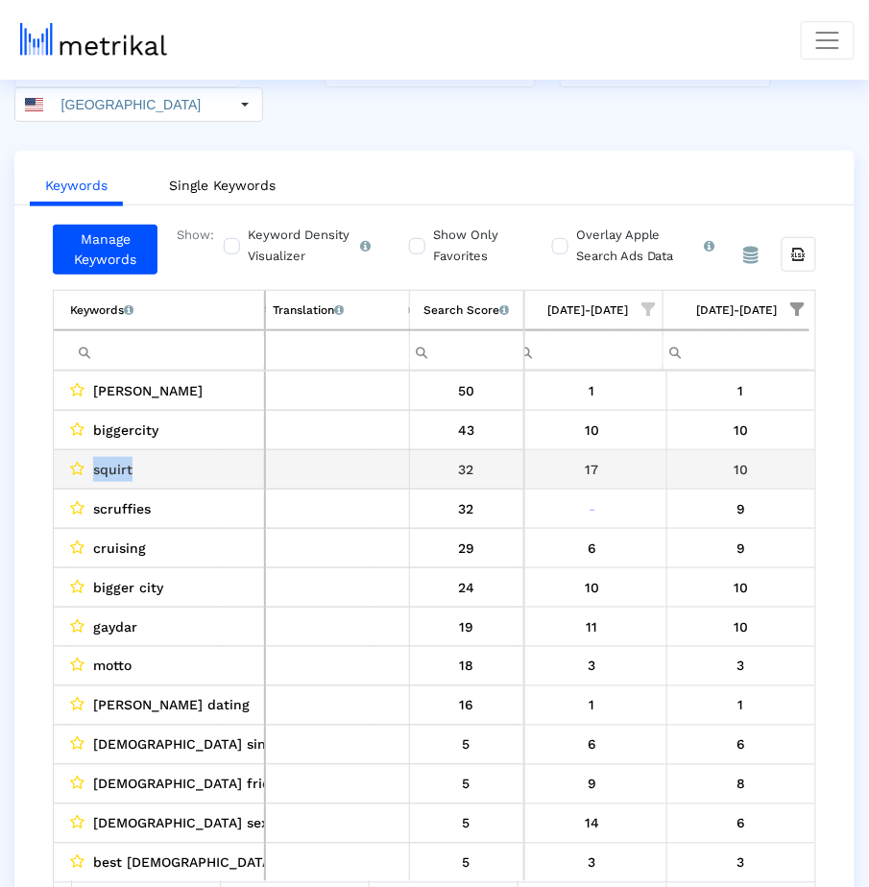
click at [113, 466] on span "squirt" at bounding box center [112, 469] width 39 height 25
copy span "squirt"
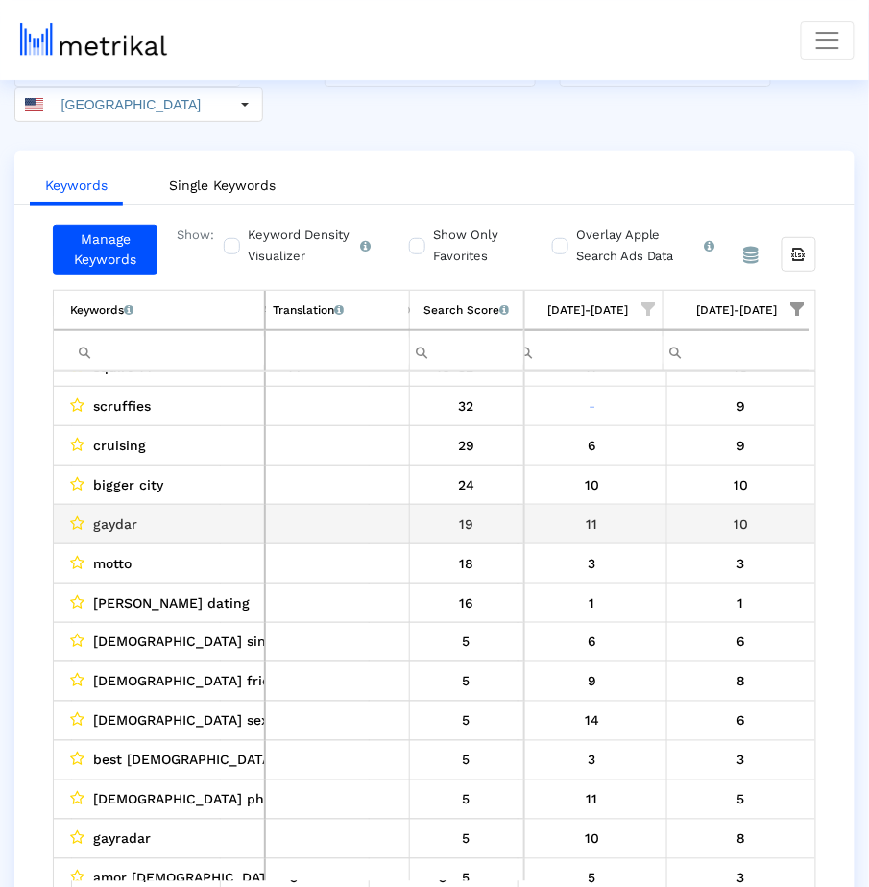
click at [645, 527] on div "11" at bounding box center [592, 524] width 134 height 25
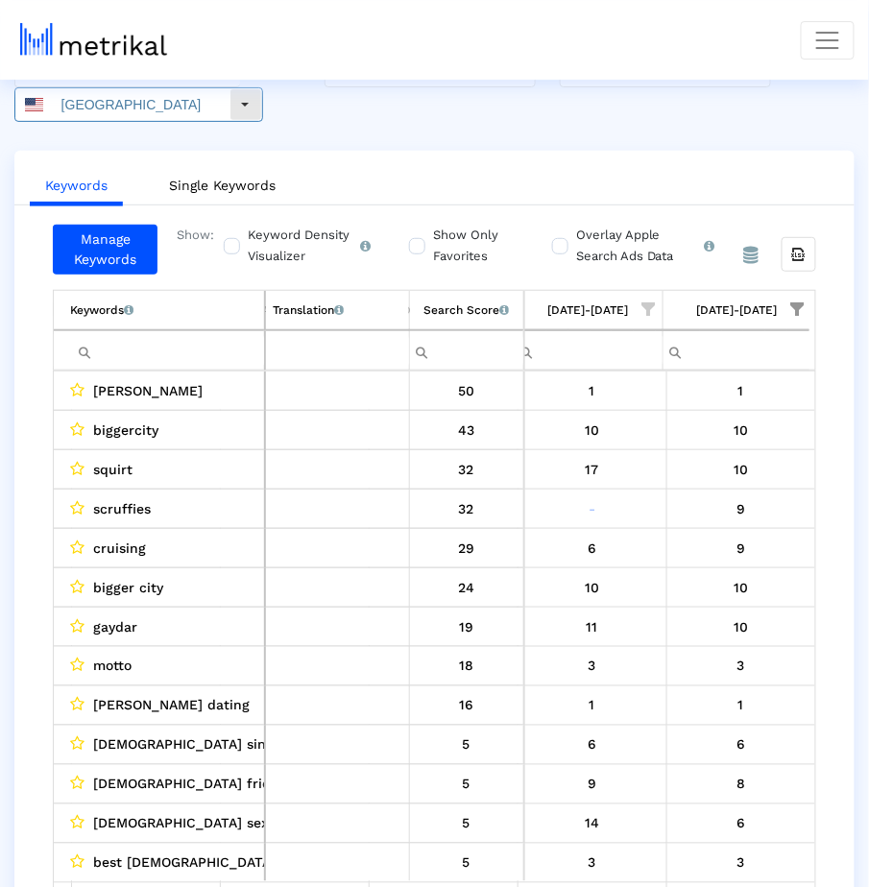
click at [114, 101] on input "[GEOGRAPHIC_DATA]" at bounding box center [141, 104] width 177 height 33
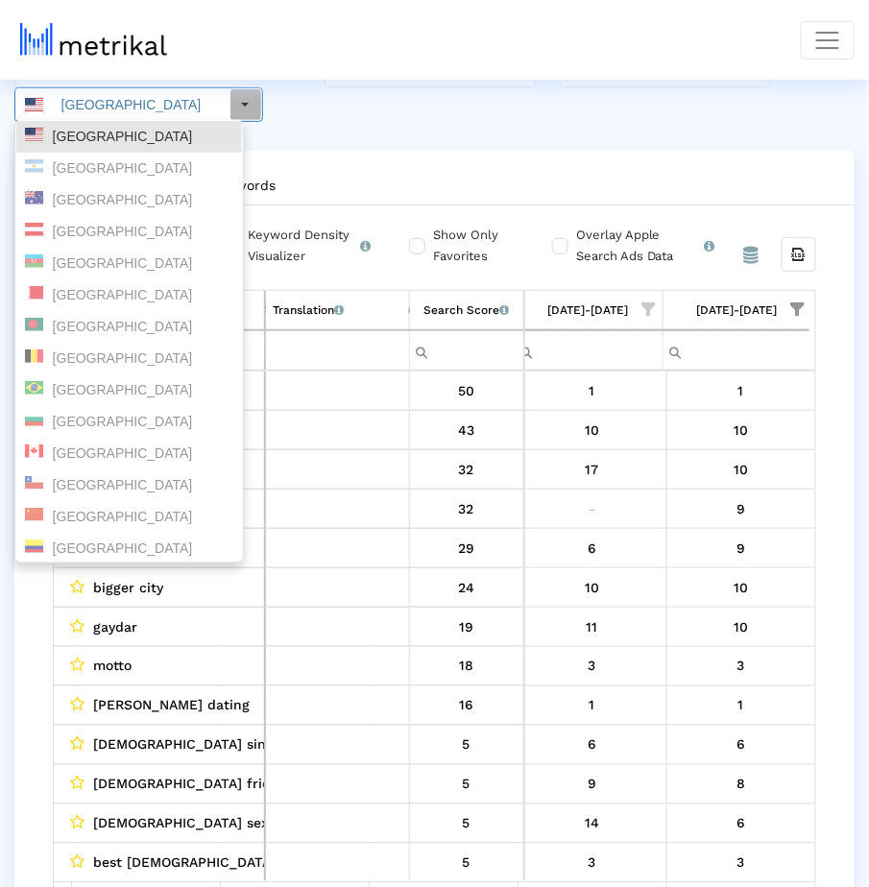
click at [382, 109] on div "[PERSON_NAME]: [DEMOGRAPHIC_DATA] Dating & Chat < 6446289426 > Select how far b…" at bounding box center [434, 87] width 869 height 69
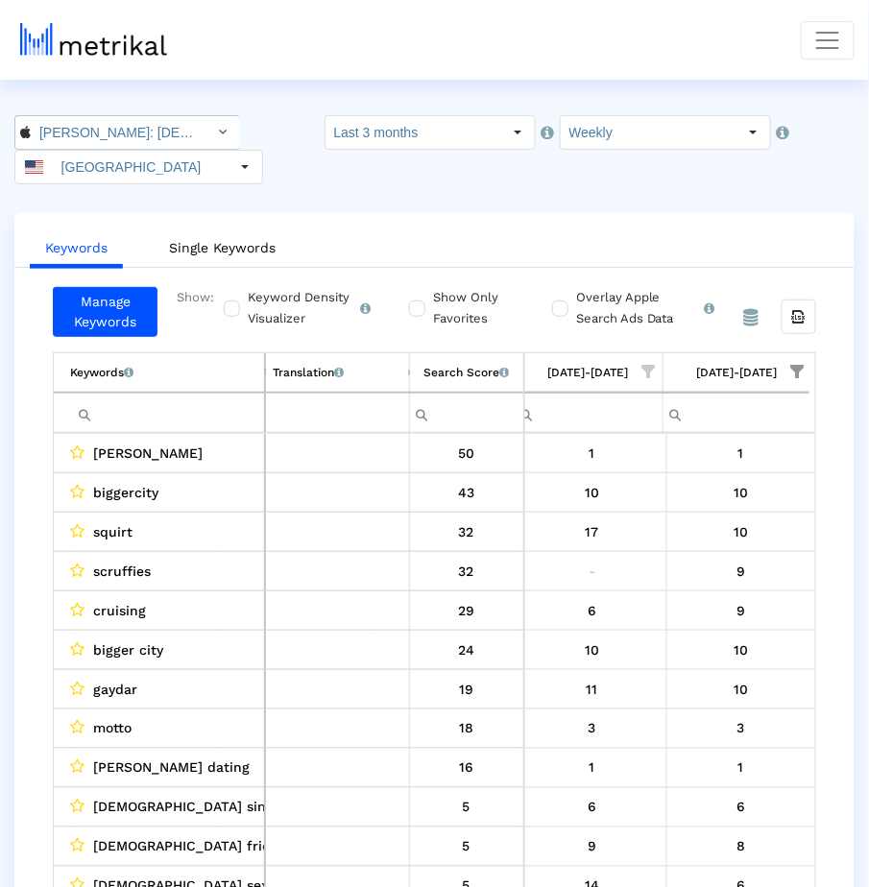
click at [208, 121] on div "Select" at bounding box center [223, 132] width 31 height 31
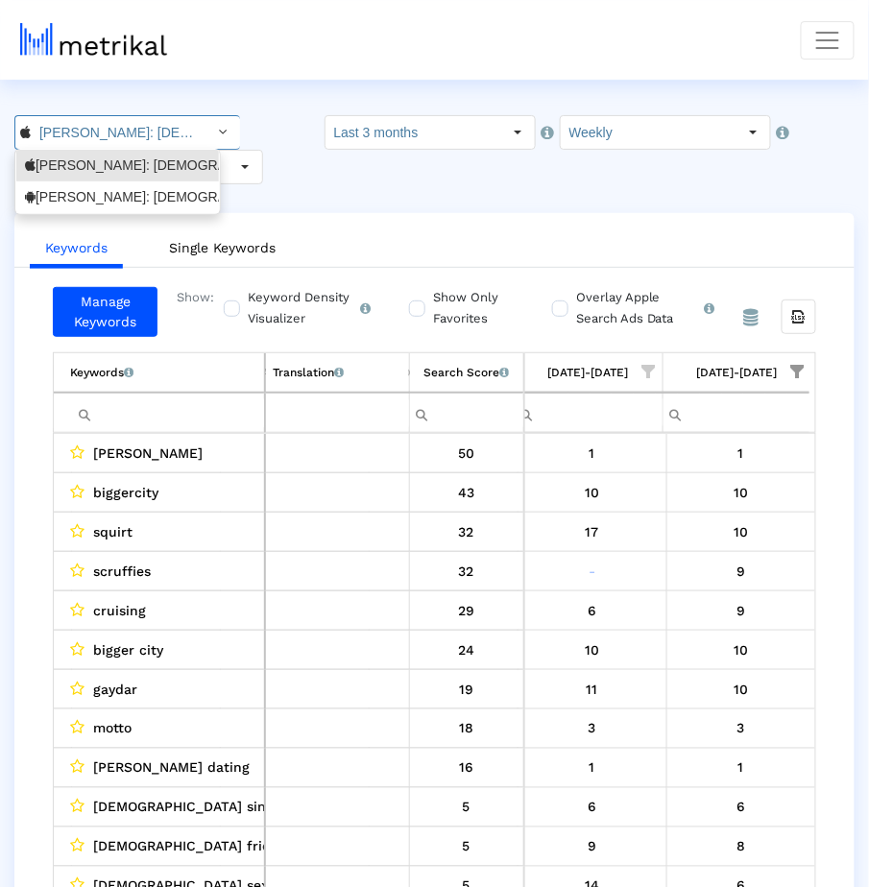
scroll to position [0, 116]
click at [182, 188] on div "Archer: Gay Dating & Gay Chat <com.archerapp.archer>" at bounding box center [117, 197] width 185 height 18
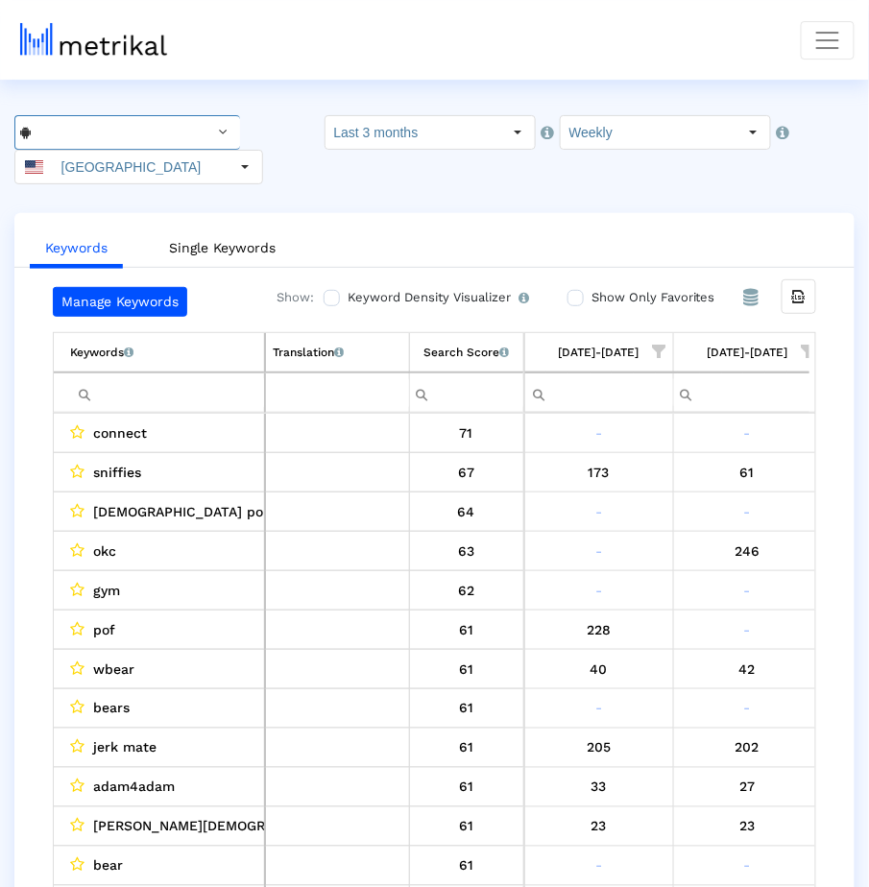
scroll to position [0, 1648]
click at [576, 295] on input "Show Only Favorites" at bounding box center [573, 298] width 12 height 12
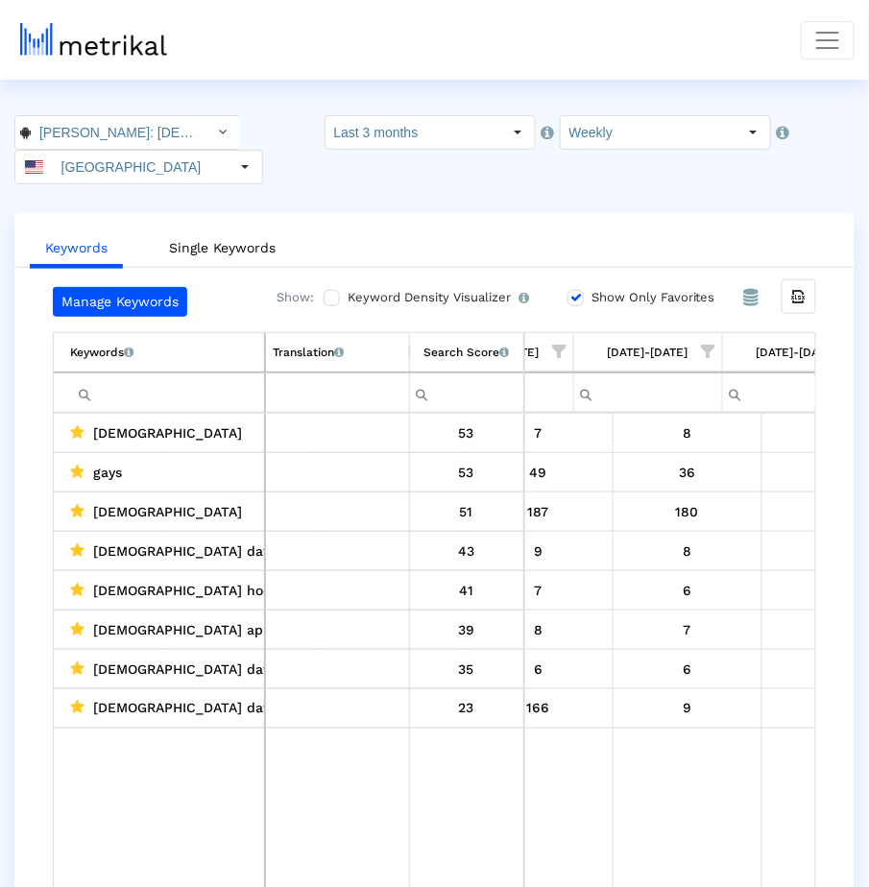
scroll to position [0, 1400]
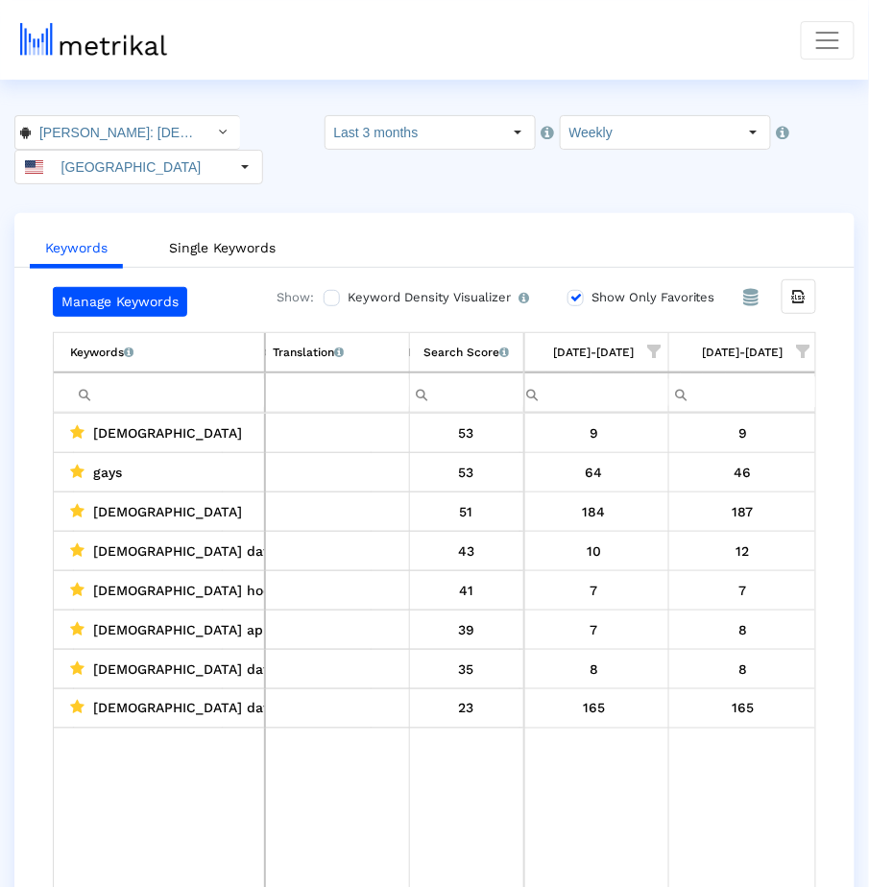
click at [572, 294] on input "Show Only Favorites" at bounding box center [573, 298] width 12 height 12
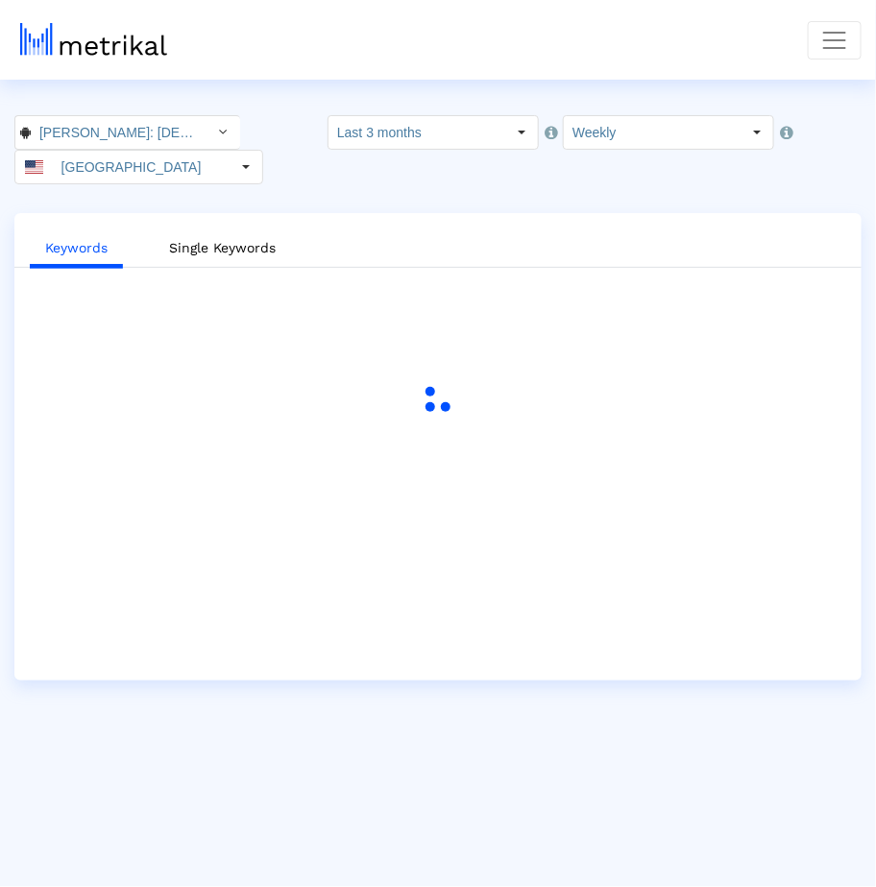
click at [573, 294] on div "Keywords Single Keywords" at bounding box center [437, 447] width 847 height 468
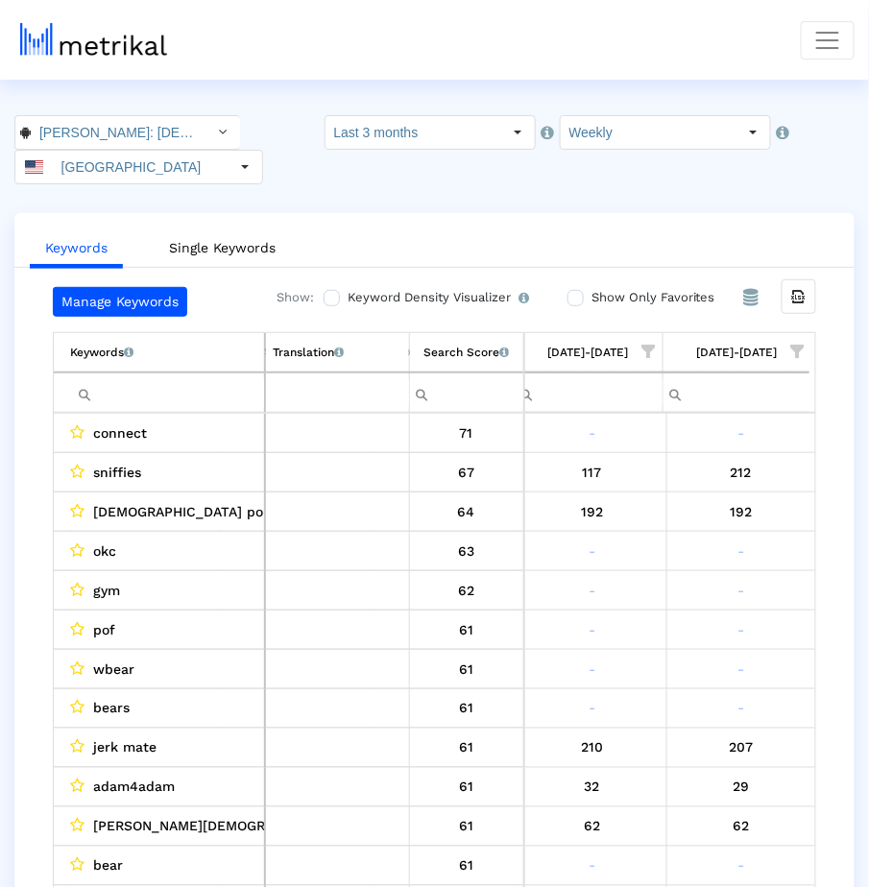
click at [573, 298] on input "Show Only Favorites" at bounding box center [573, 298] width 12 height 12
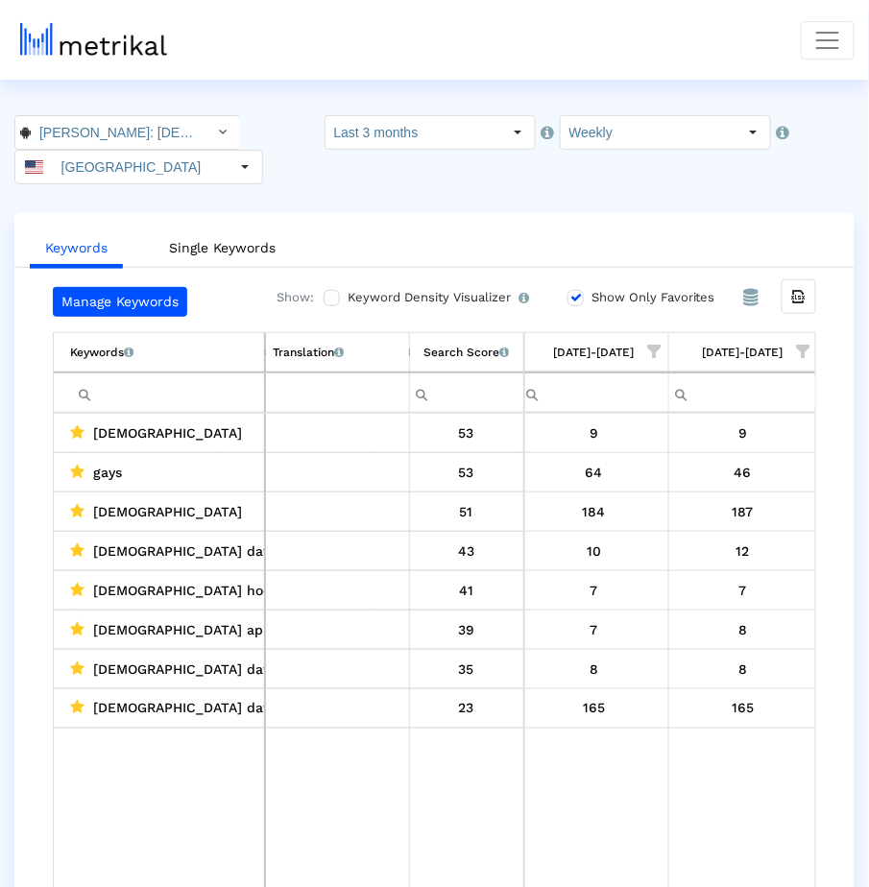
click at [580, 297] on input "Show Only Favorites" at bounding box center [573, 298] width 12 height 12
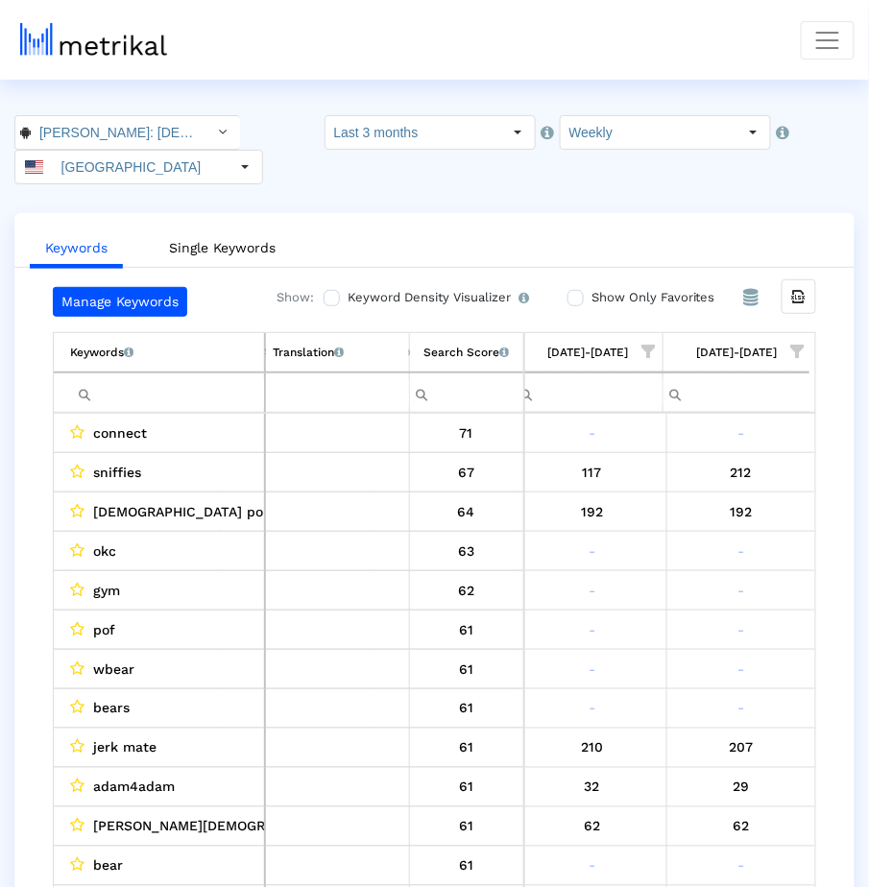
click at [798, 345] on span "Show filter options for column '08/03/25-08/09/25'" at bounding box center [797, 351] width 13 height 13
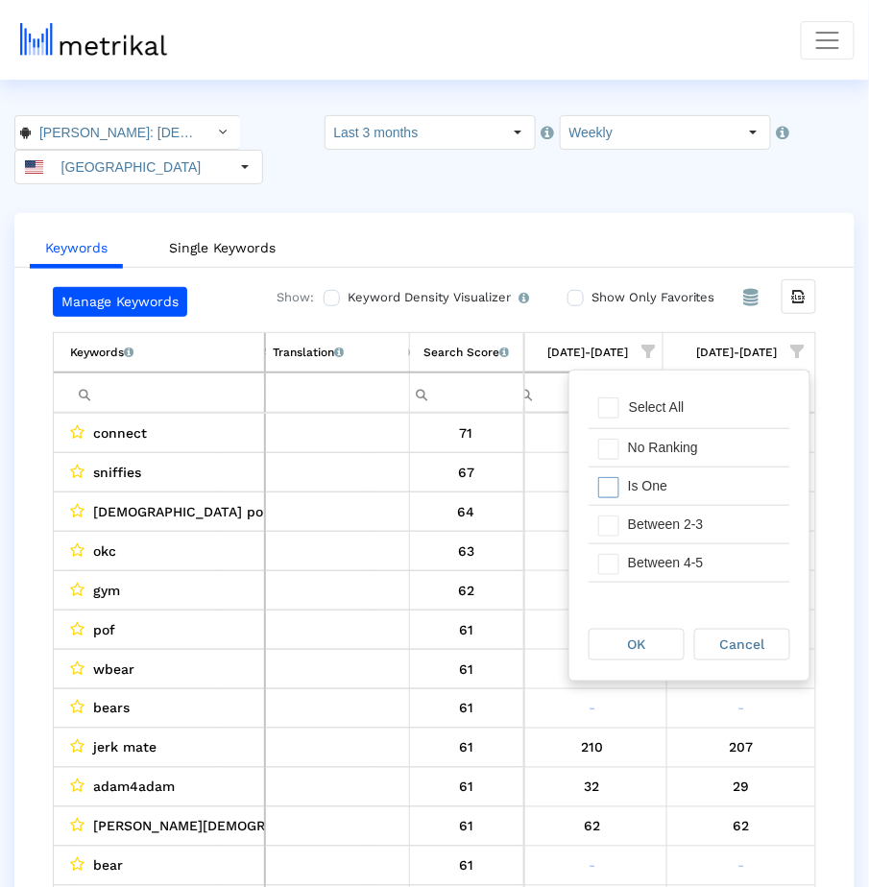
click at [689, 473] on div "Is One" at bounding box center [704, 486] width 172 height 37
click at [686, 530] on div "Between 2-3" at bounding box center [704, 524] width 172 height 37
click at [686, 547] on div "Between 4-5" at bounding box center [704, 562] width 172 height 37
click at [685, 552] on div "Between 6-10" at bounding box center [704, 565] width 172 height 37
click at [659, 645] on div "OK" at bounding box center [637, 645] width 94 height 30
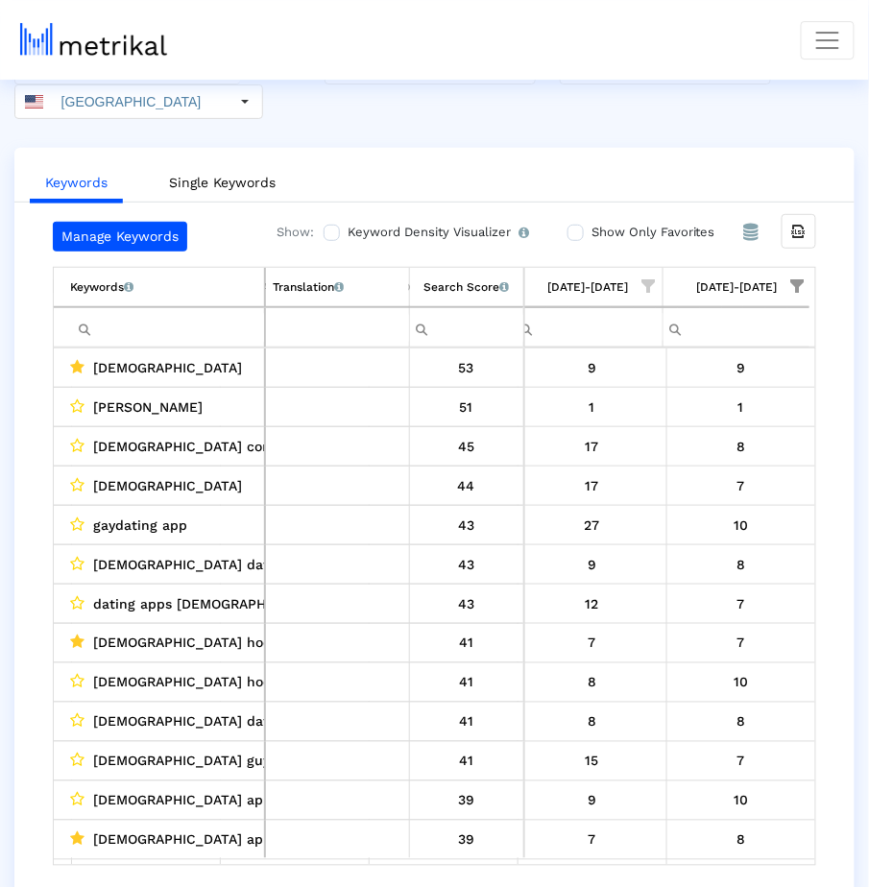
click at [165, 439] on span "gay connections" at bounding box center [210, 446] width 234 height 25
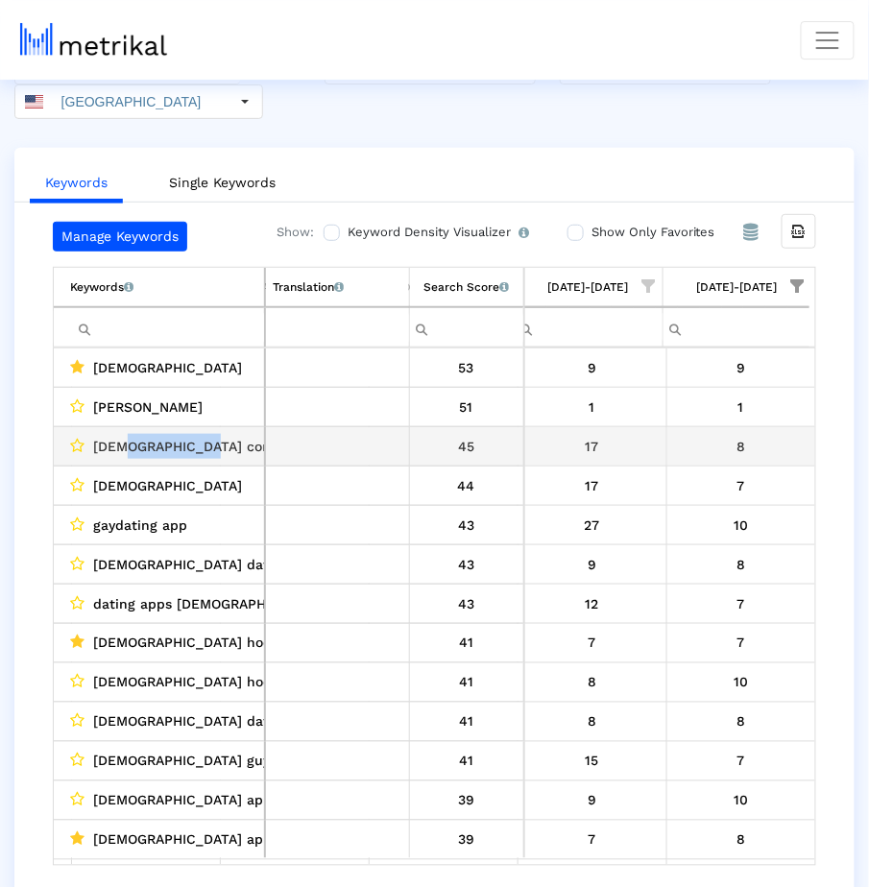
copy span "connections"
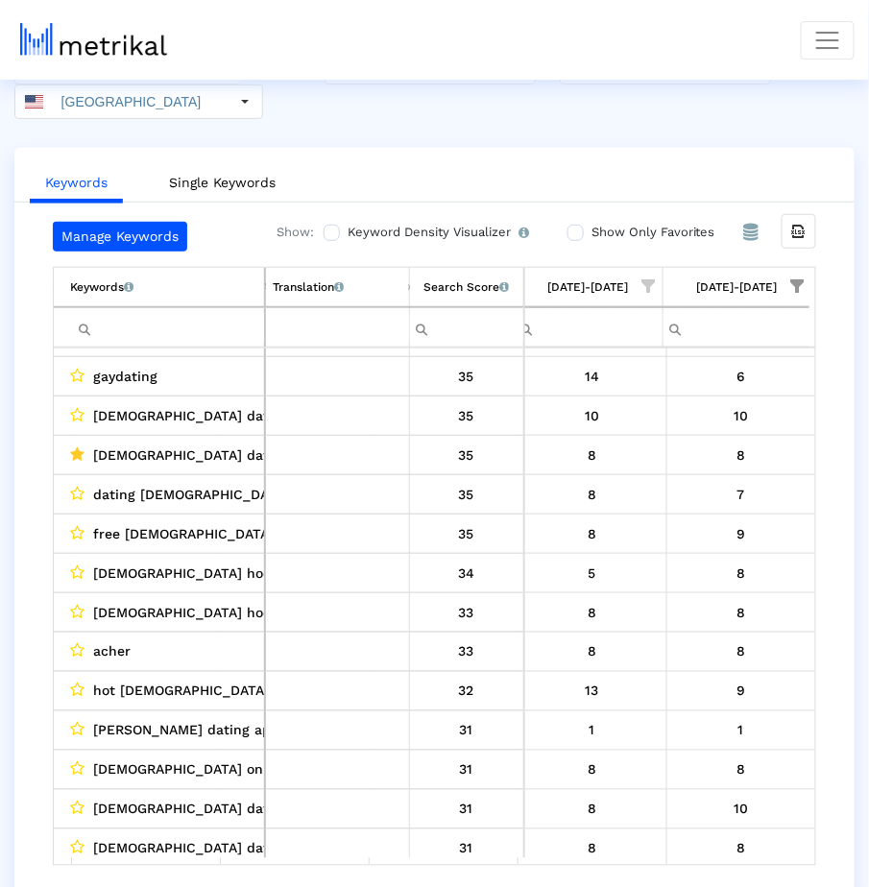
click at [105, 758] on span "gay online dating" at bounding box center [213, 770] width 241 height 25
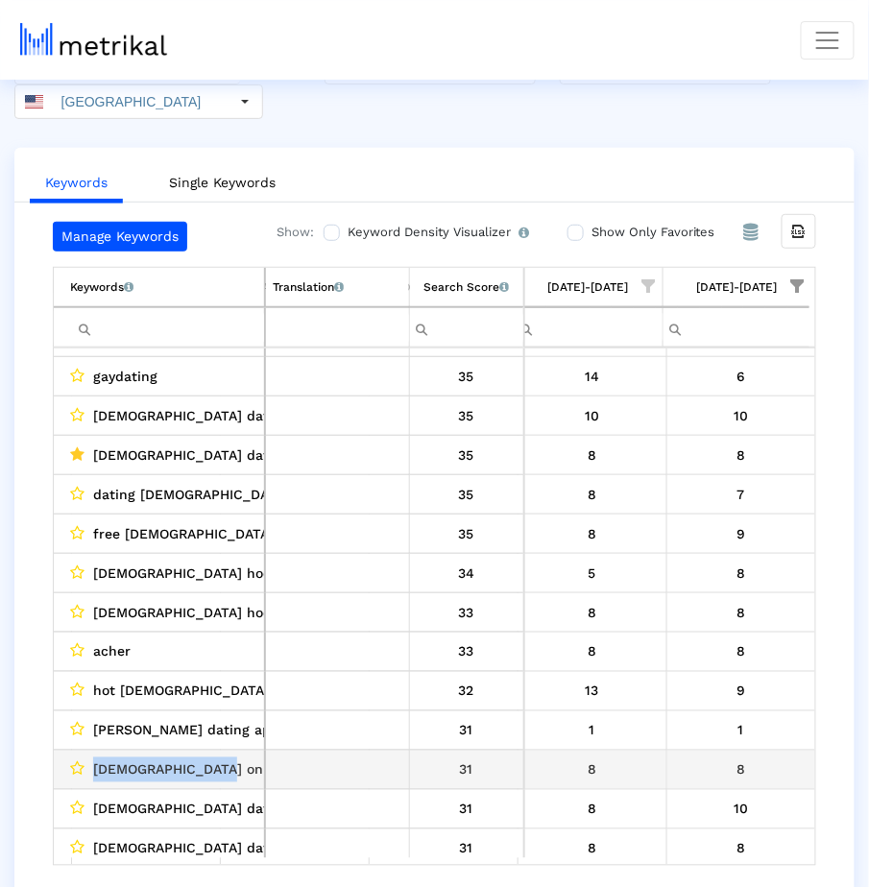
drag, startPoint x: 105, startPoint y: 758, endPoint x: 194, endPoint y: 758, distance: 89.3
click at [194, 758] on span "gay online dating" at bounding box center [213, 770] width 241 height 25
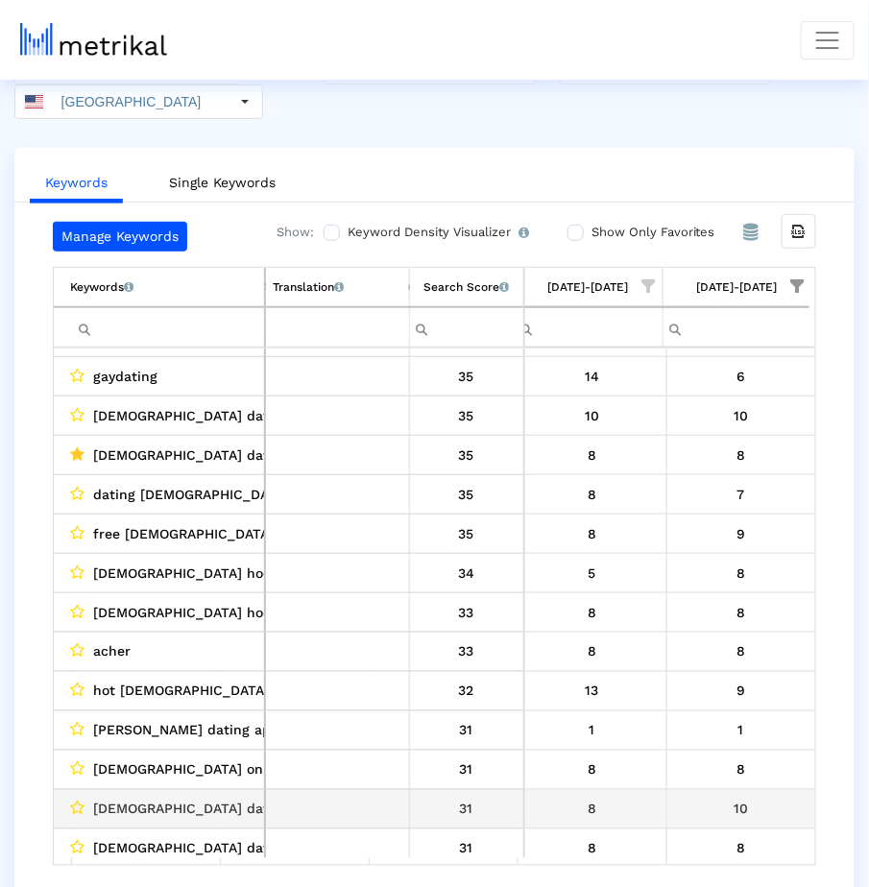
click at [102, 797] on span "gay dating app free" at bounding box center [221, 809] width 257 height 25
drag, startPoint x: 102, startPoint y: 795, endPoint x: 206, endPoint y: 797, distance: 104.7
click at [206, 797] on span "gay dating app free" at bounding box center [221, 809] width 257 height 25
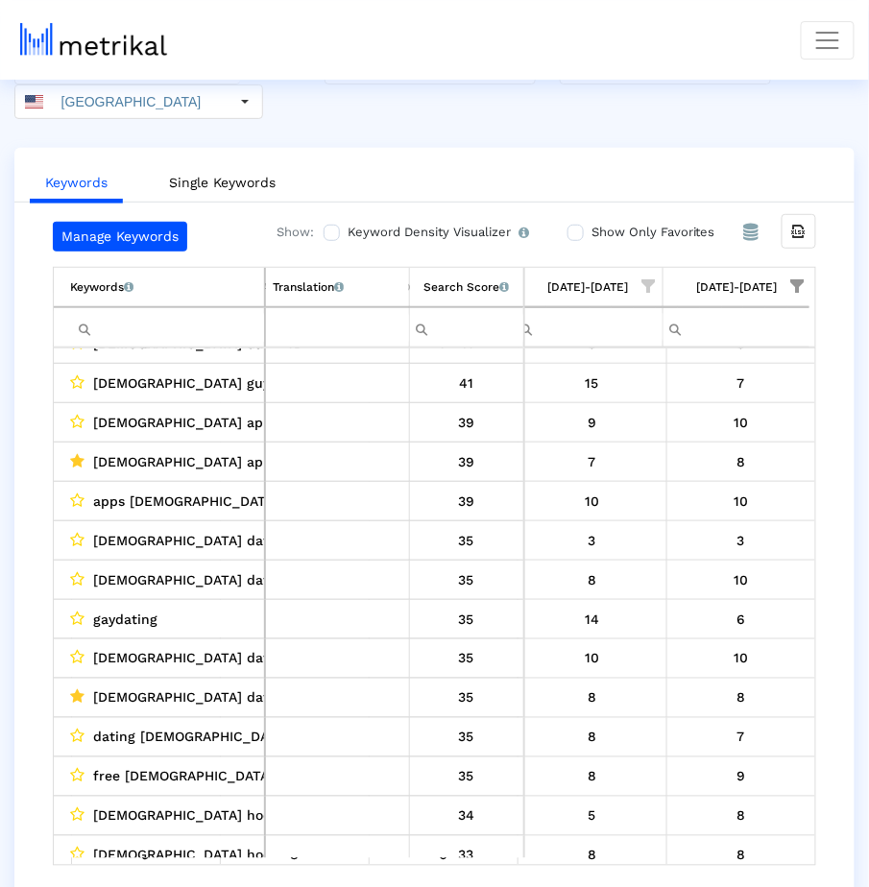
click at [796, 280] on span "Show filter options for column '08/03/25-08/09/25'" at bounding box center [797, 285] width 13 height 13
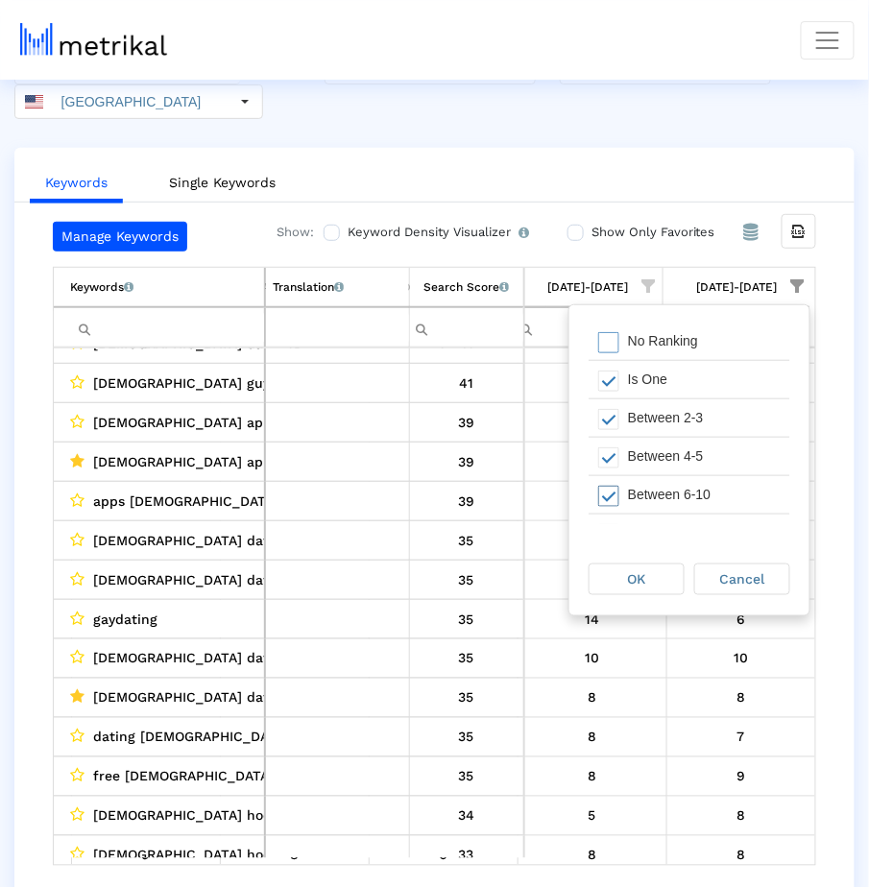
click at [670, 492] on div "Between 6-10" at bounding box center [704, 494] width 172 height 37
click at [655, 577] on div "OK" at bounding box center [637, 580] width 94 height 30
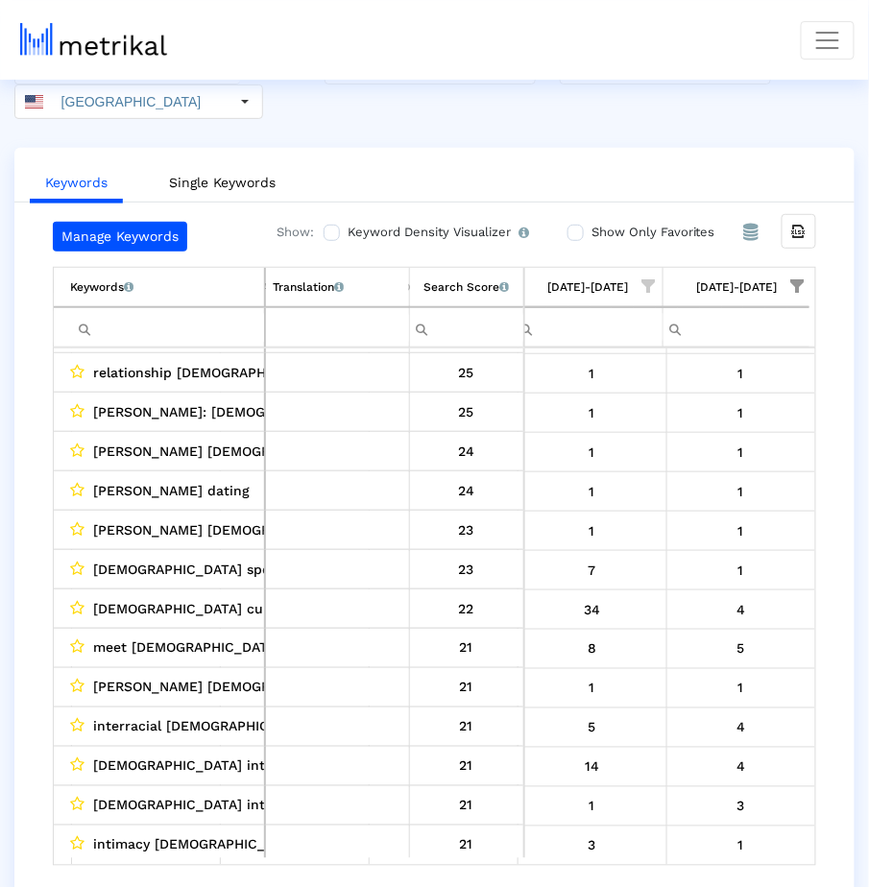
click at [795, 290] on span "Show filter options for column '08/03/25-08/09/25'" at bounding box center [797, 285] width 13 height 13
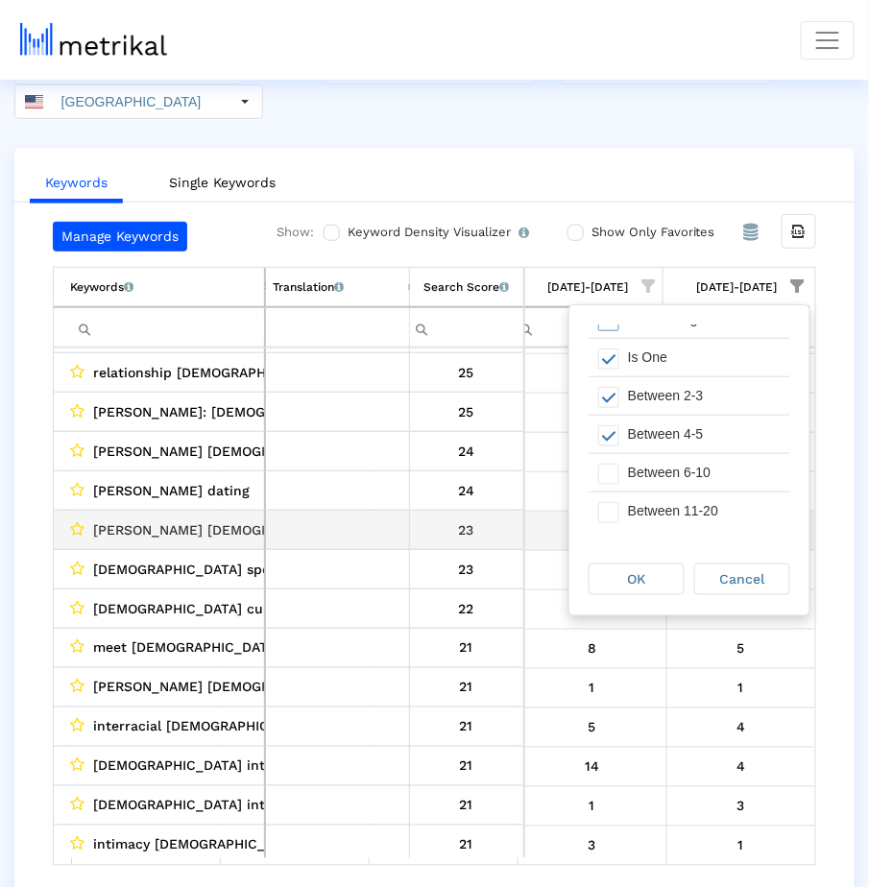
click at [521, 516] on td "23" at bounding box center [466, 530] width 115 height 39
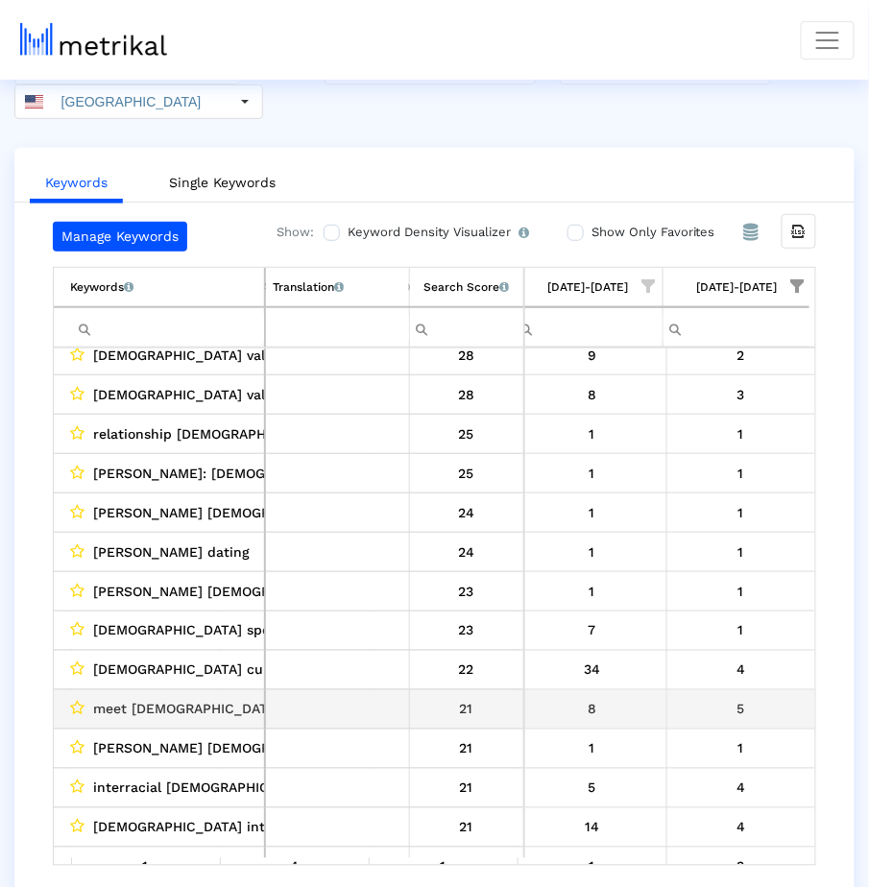
click at [106, 701] on span "meet gay people" at bounding box center [211, 709] width 236 height 25
drag, startPoint x: 106, startPoint y: 701, endPoint x: 204, endPoint y: 702, distance: 97.9
click at [204, 702] on div "meet gay people" at bounding box center [163, 709] width 187 height 25
copy span "meet gay people"
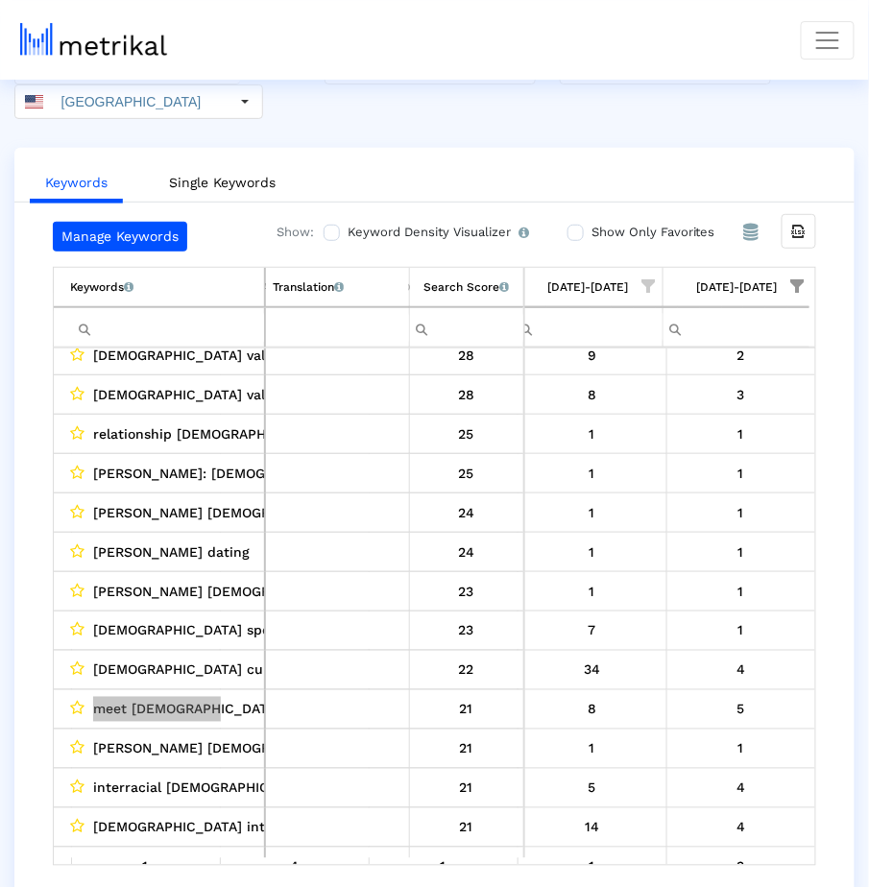
scroll to position [0, 0]
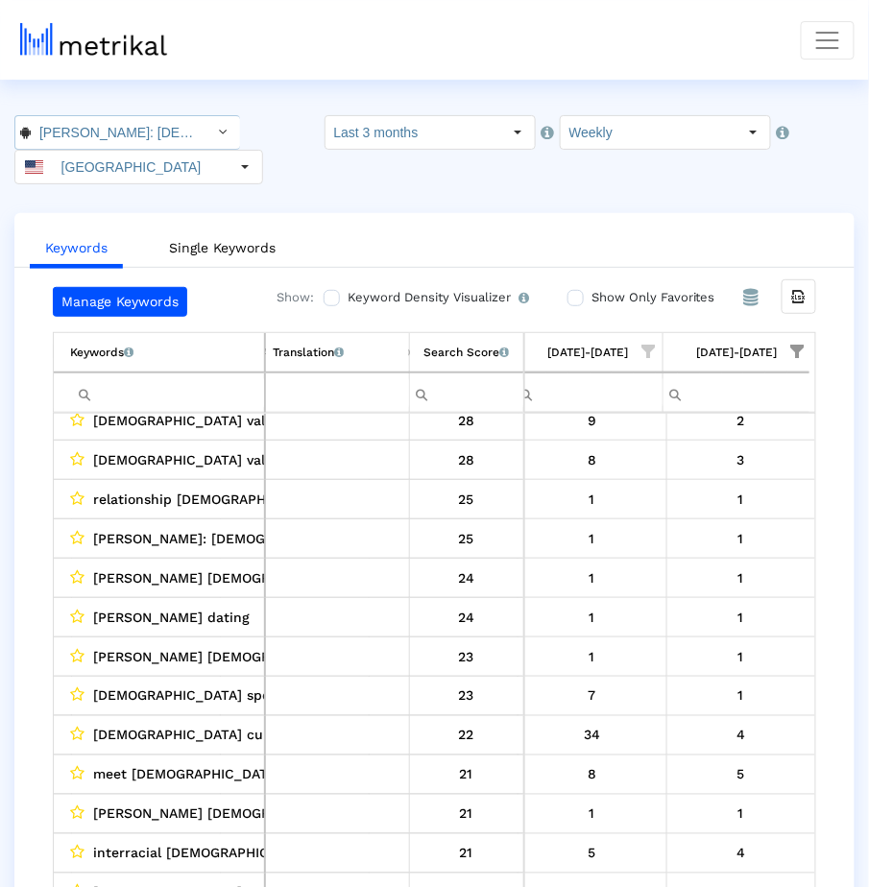
click at [208, 128] on div "Select" at bounding box center [223, 132] width 31 height 31
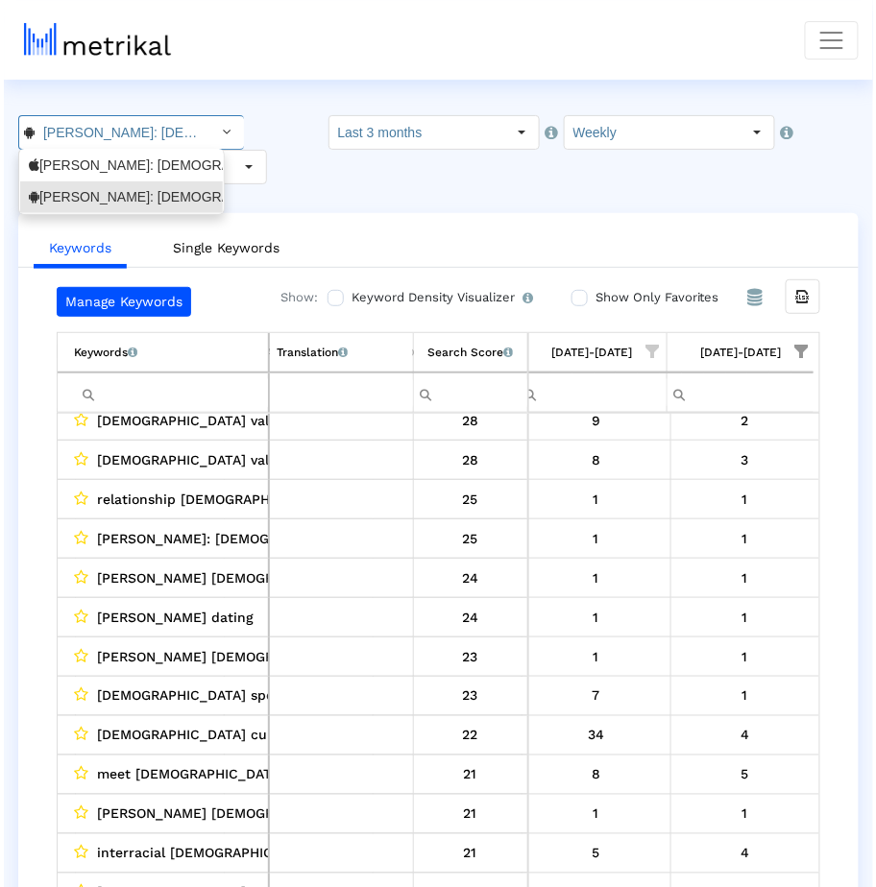
scroll to position [0, 202]
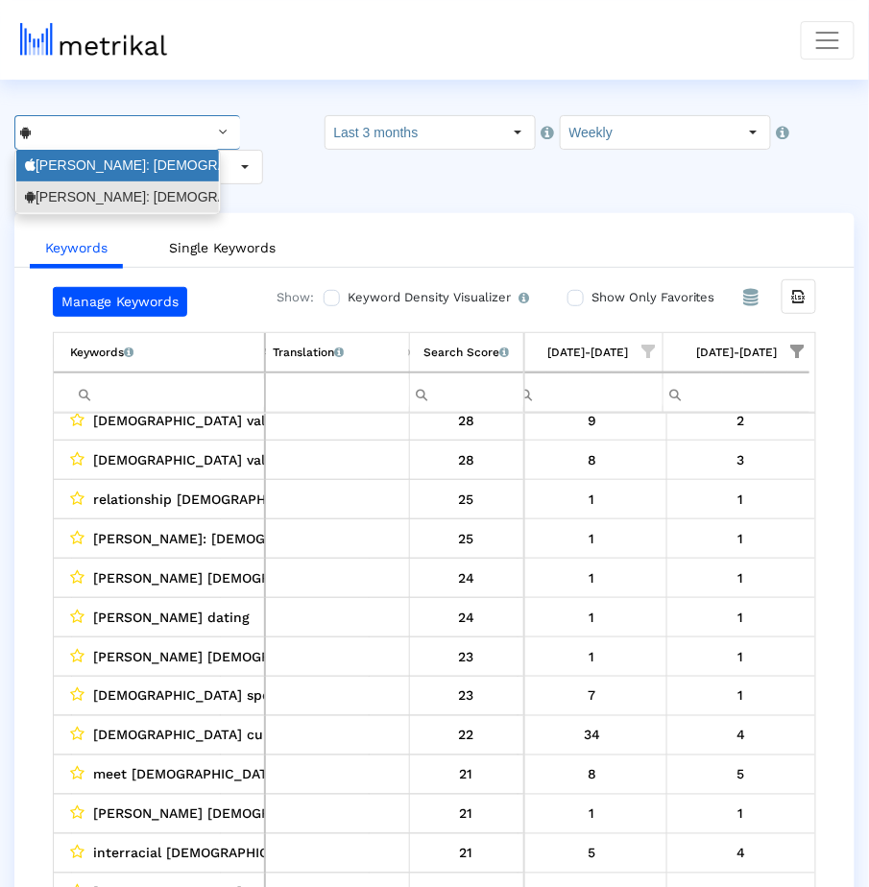
click at [178, 160] on div "Archer: Gay Dating & Chat <6446289426>" at bounding box center [117, 166] width 185 height 18
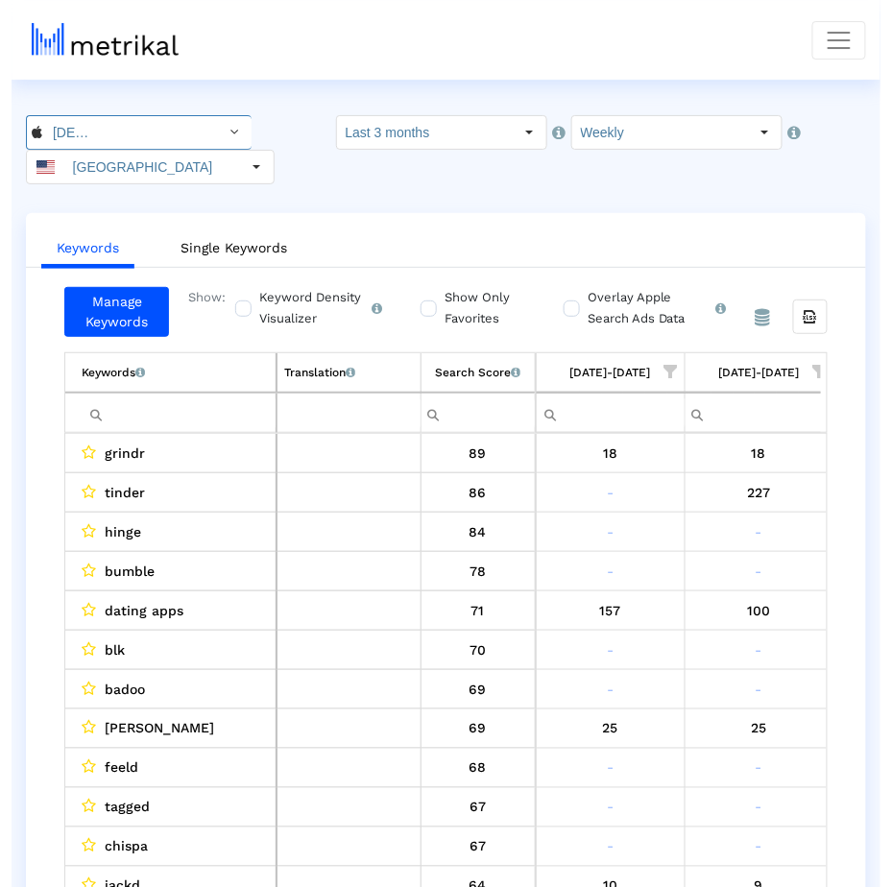
scroll to position [0, 1648]
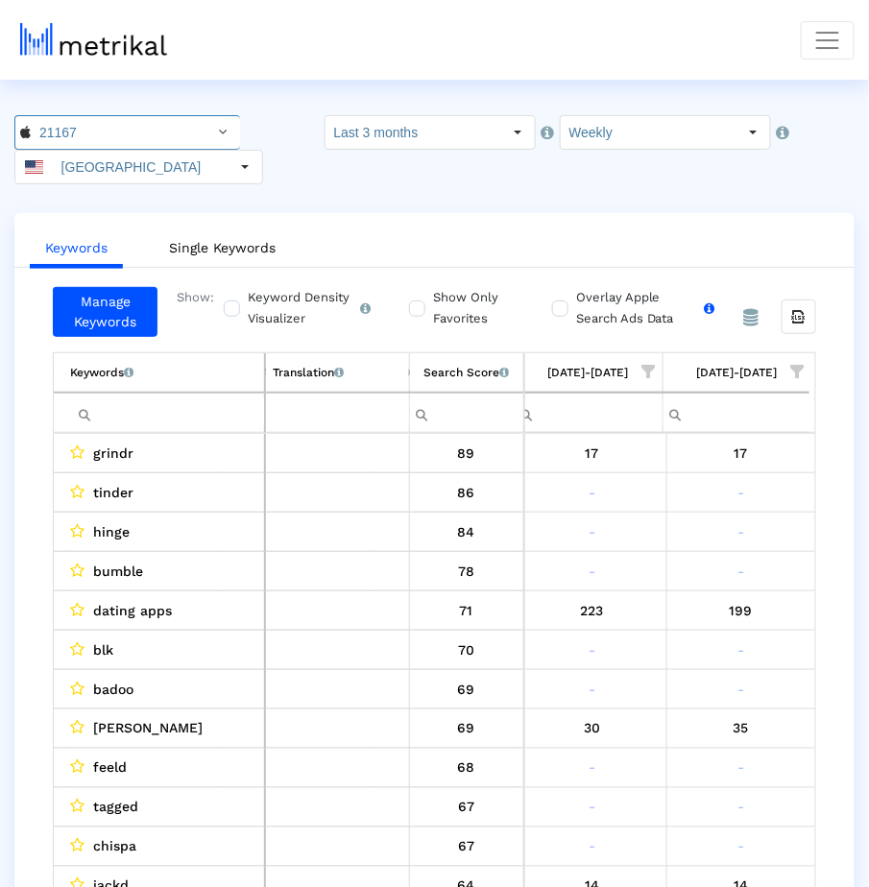
click at [560, 299] on input "Overlay Apple Search Ads Data Turn this on to view Apple Search Ads metrics (in…" at bounding box center [558, 298] width 12 height 12
checkbox input "true"
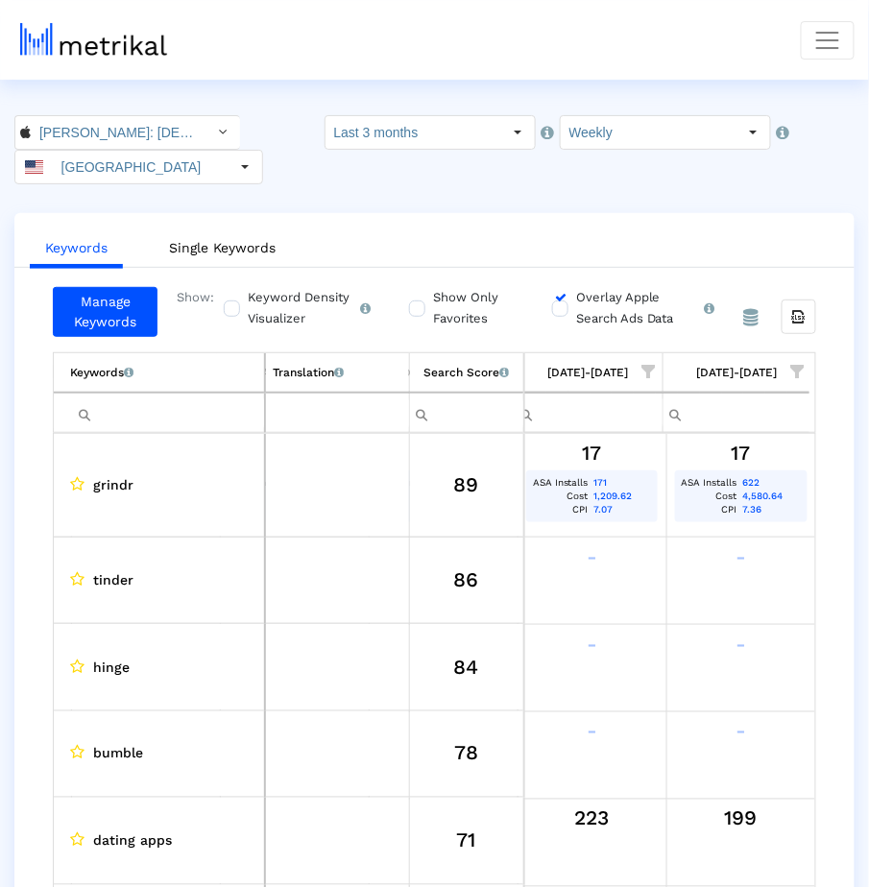
click at [224, 411] on input "Filter cell" at bounding box center [167, 414] width 194 height 32
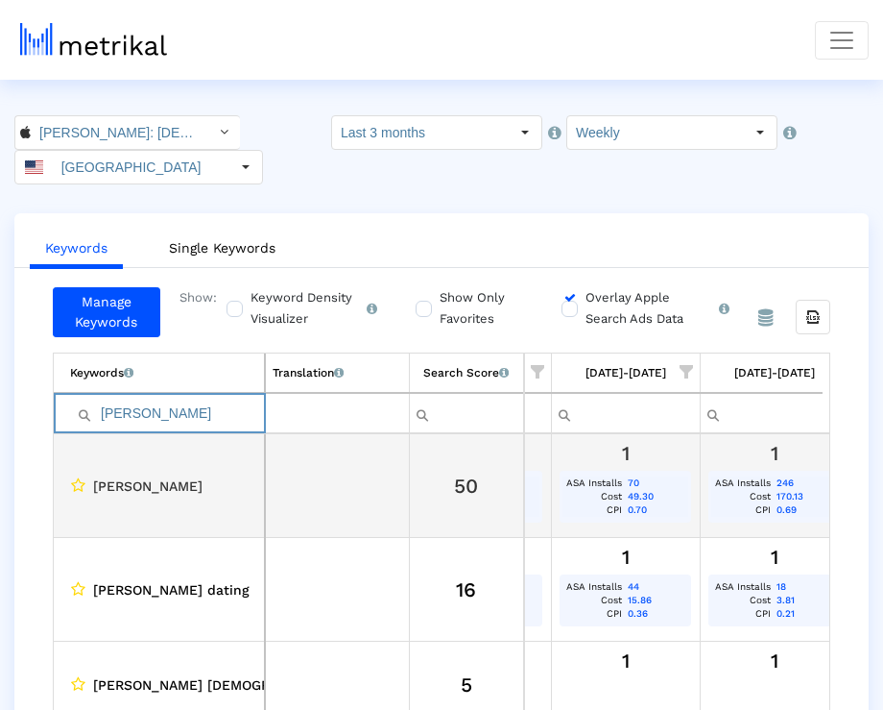
scroll to position [0, 1636]
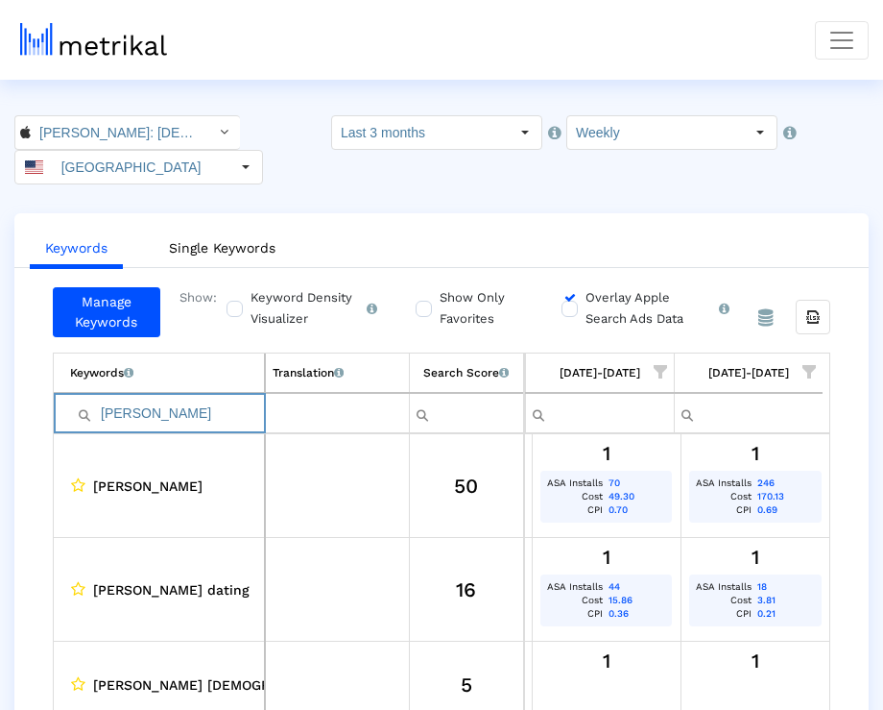
type input "[PERSON_NAME]"
click at [569, 292] on input "Overlay Apple Search Ads Data Turn this on to view Apple Search Ads metrics (in…" at bounding box center [568, 298] width 12 height 12
checkbox input "false"
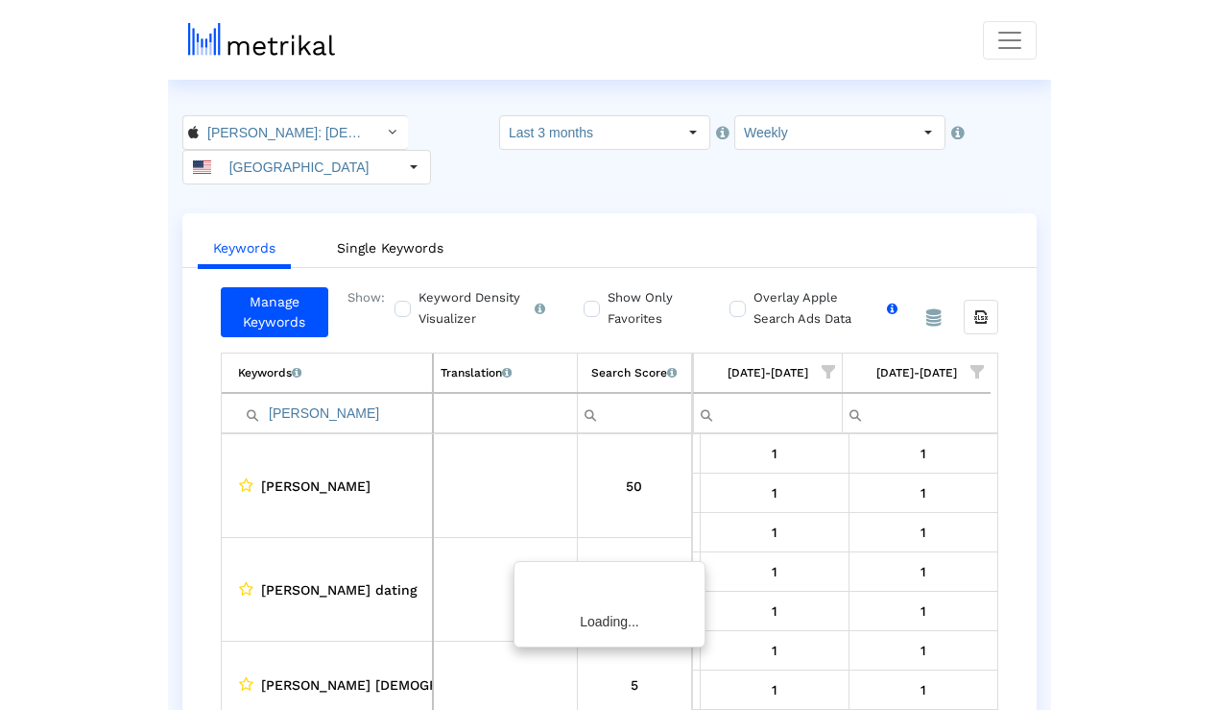
scroll to position [0, 1629]
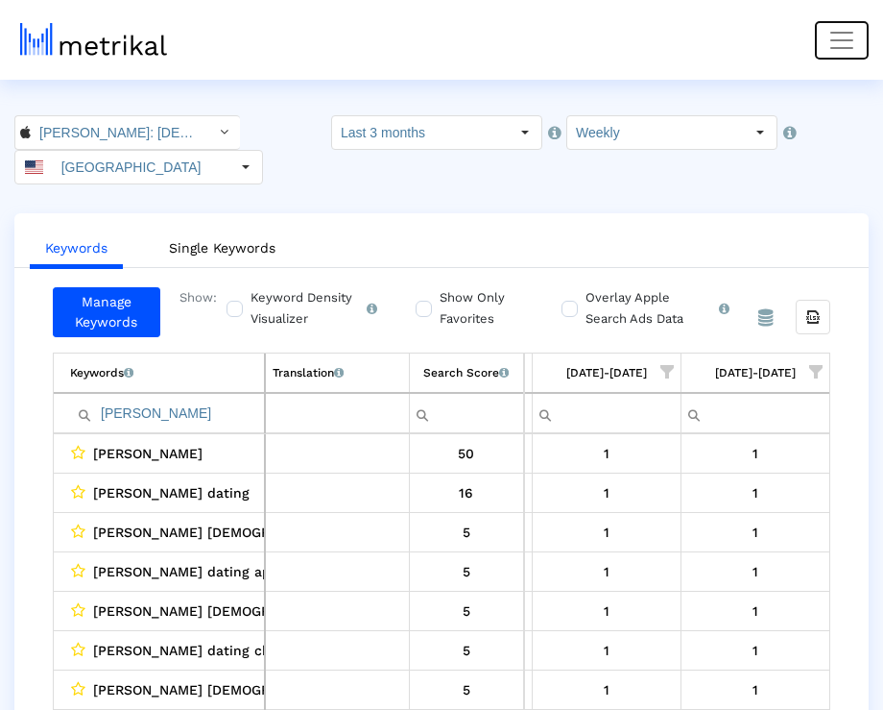
click at [829, 38] on span "Toggle navigation" at bounding box center [842, 40] width 29 height 29
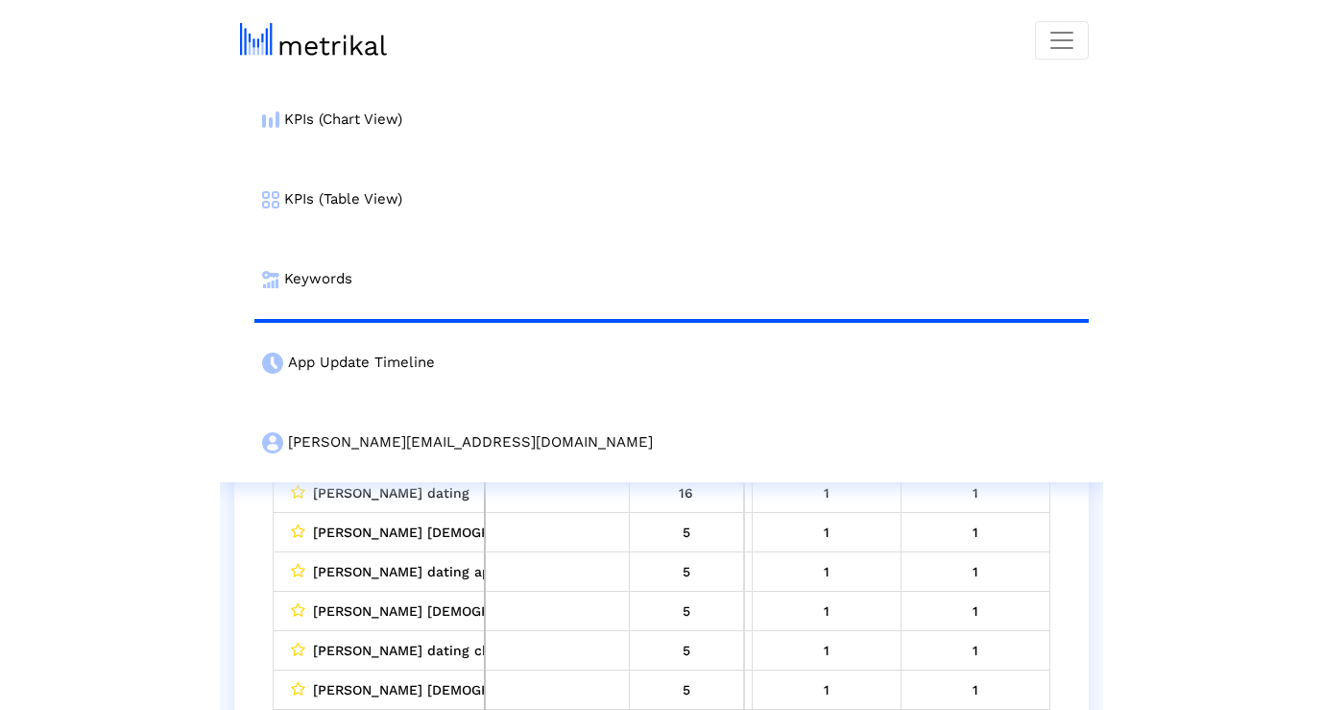
scroll to position [0, 1197]
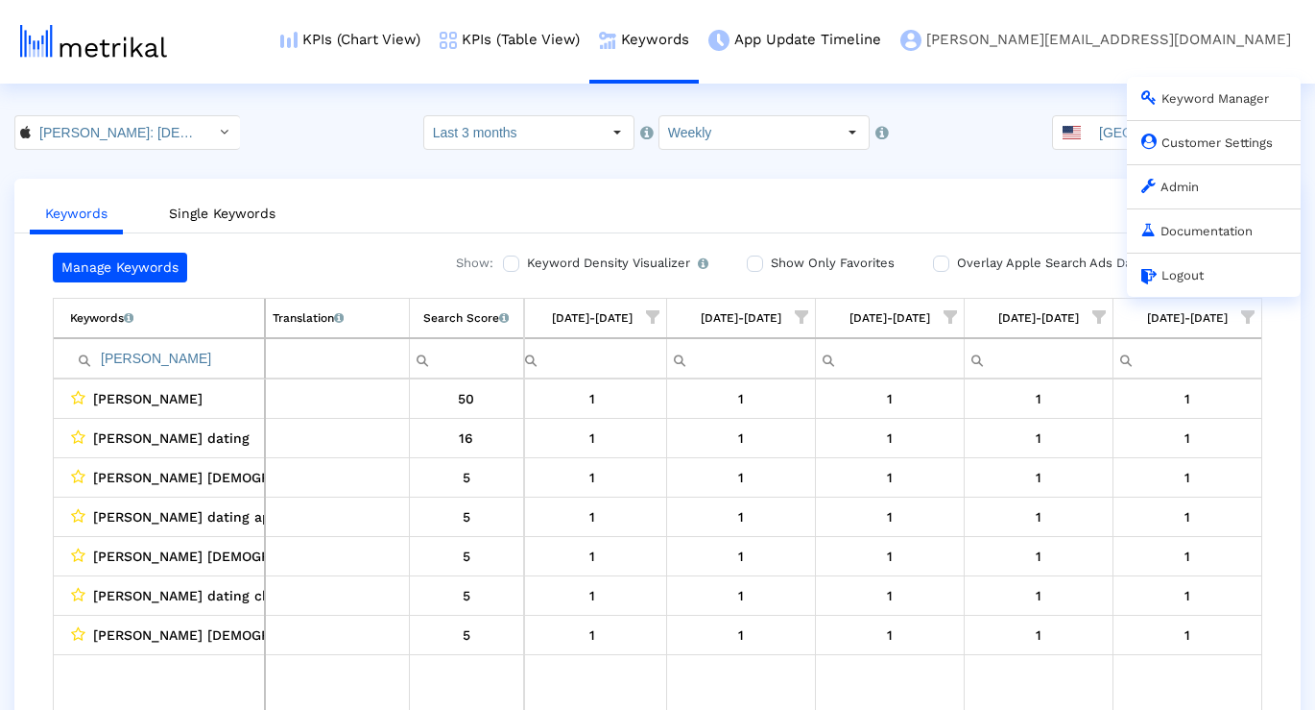
click at [875, 192] on link "Admin" at bounding box center [1171, 187] width 58 height 14
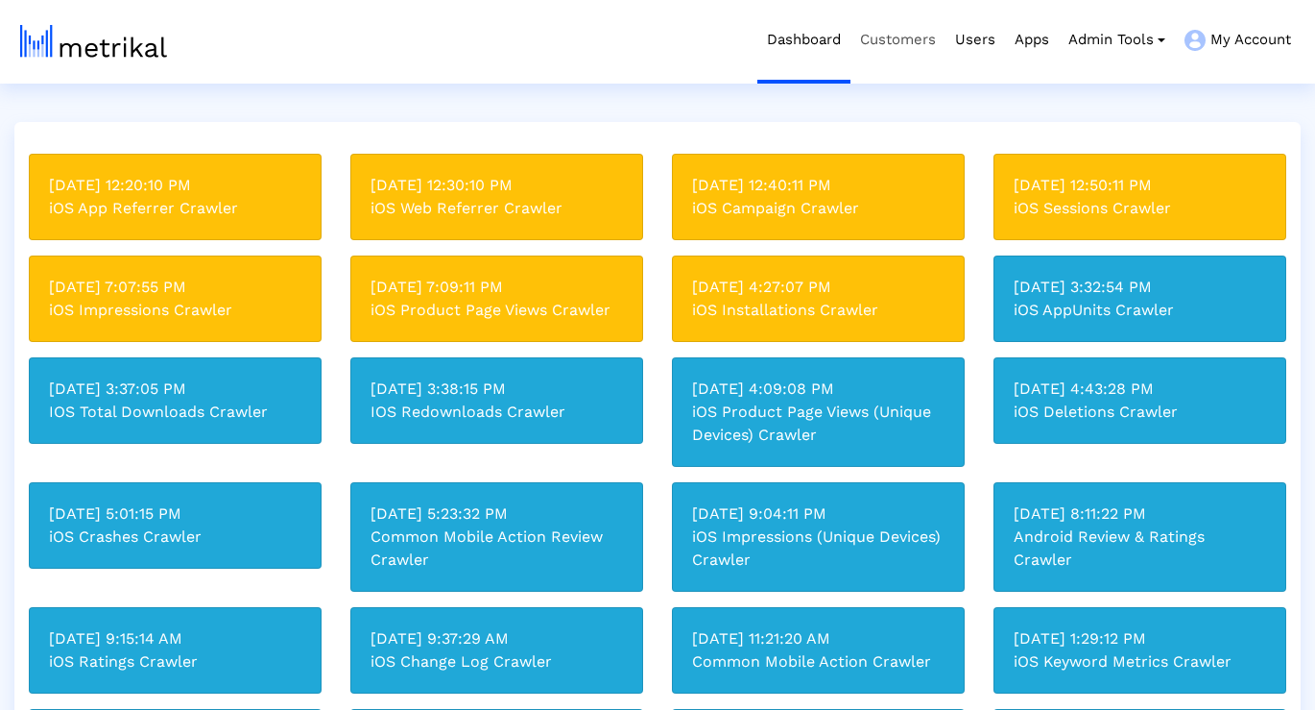
click at [875, 53] on link "Customers" at bounding box center [898, 40] width 95 height 80
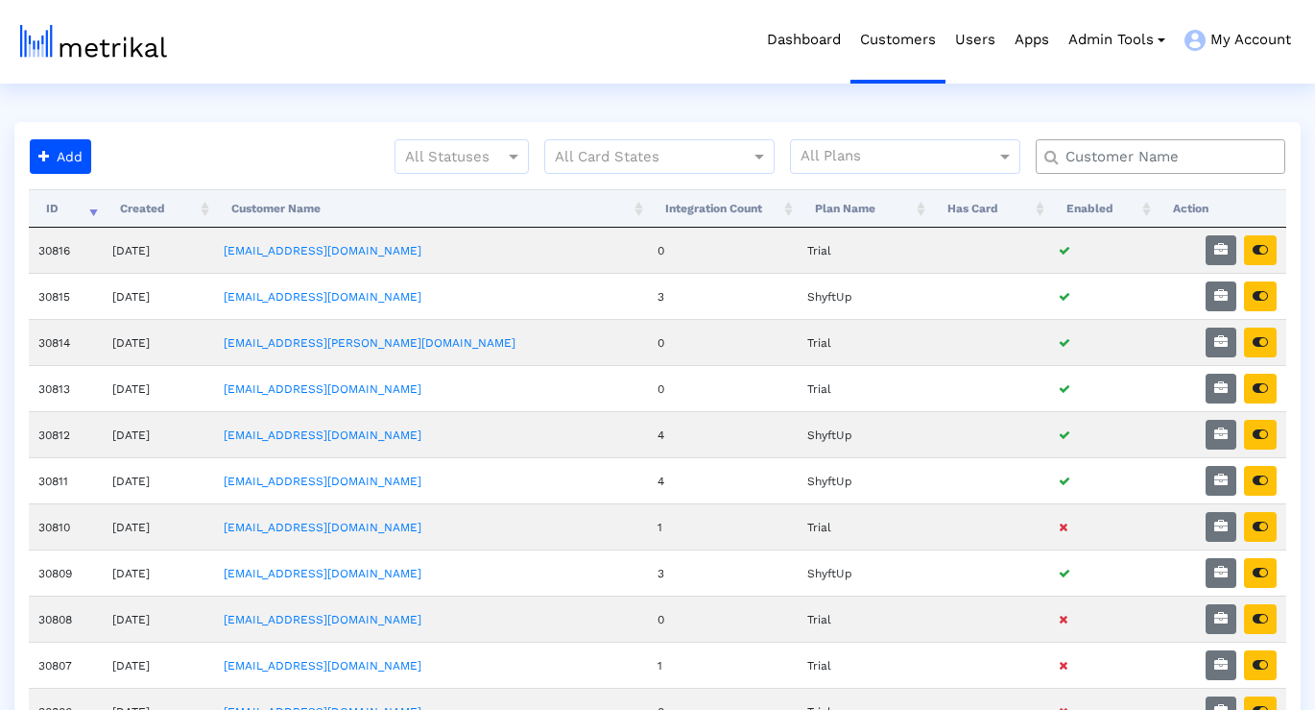
click at [611, 54] on div "Dashboard Customers Users Apps Admin Tools Task Manager Subscription Manager Pl…" at bounding box center [675, 42] width 1251 height 84
click at [875, 159] on input "text" at bounding box center [1165, 157] width 226 height 20
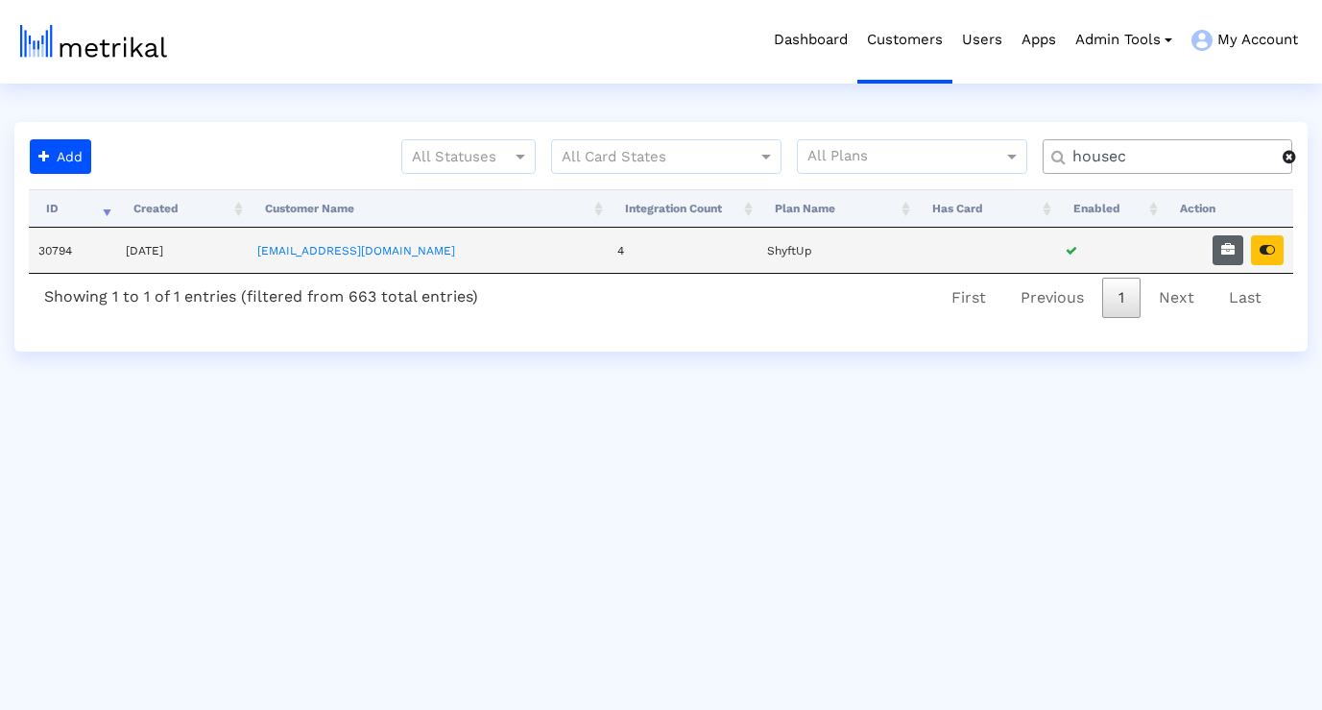
type input "housec"
click at [875, 251] on icon "button" at bounding box center [1227, 249] width 13 height 13
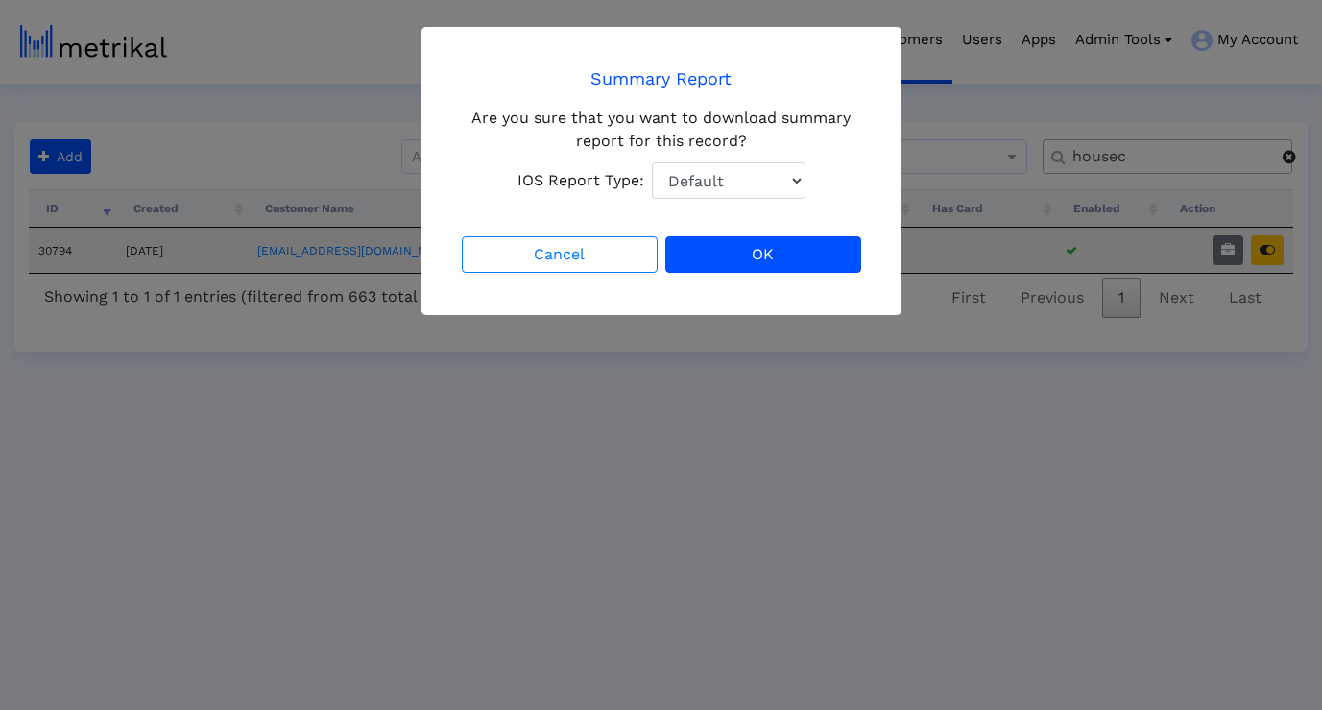
click at [730, 165] on select "Default Total Downloads New Downloads Redownloads" at bounding box center [729, 180] width 154 height 36
click at [735, 182] on select "Default Total Downloads New Downloads Redownloads" at bounding box center [729, 180] width 154 height 36
select select "1: 1"
click at [761, 253] on button "OK" at bounding box center [763, 254] width 196 height 36
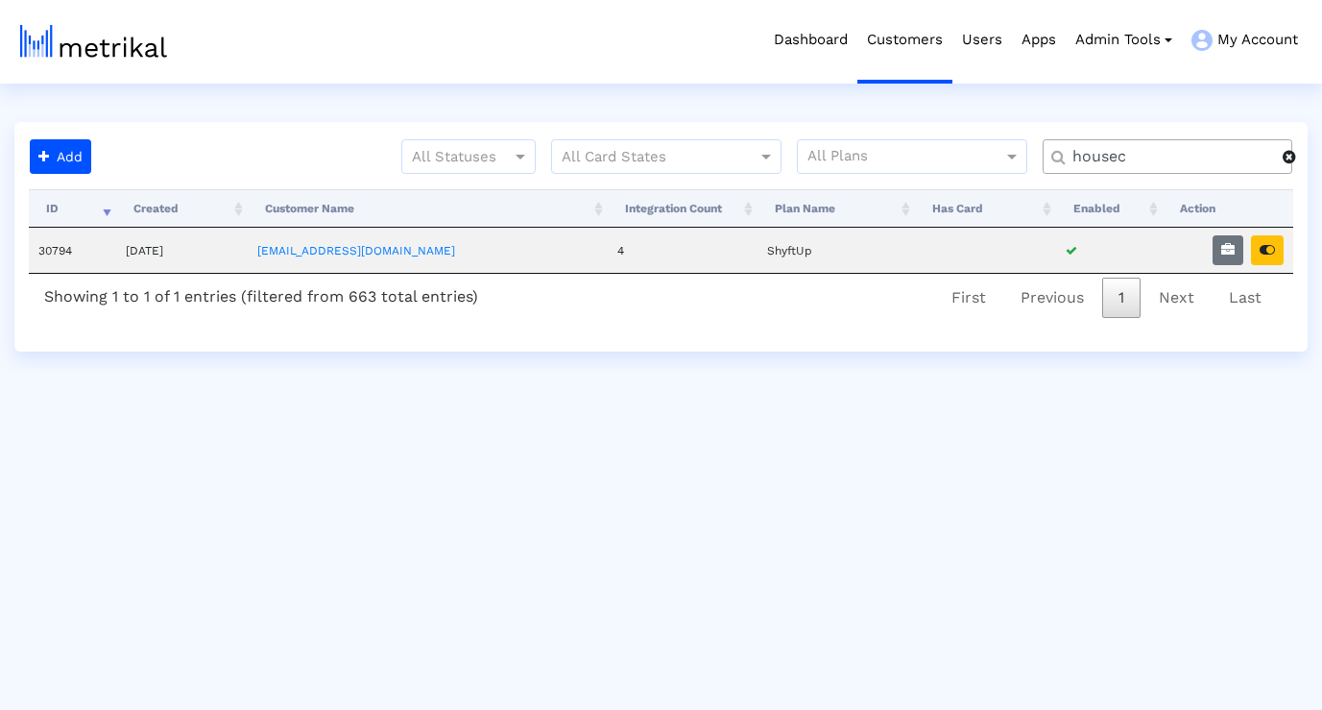
click at [875, 351] on html "Dashboard Customers Users Apps Admin Tools Task Manager Subscription Manager Pl…" at bounding box center [661, 175] width 1322 height 351
